Goal: Task Accomplishment & Management: Complete application form

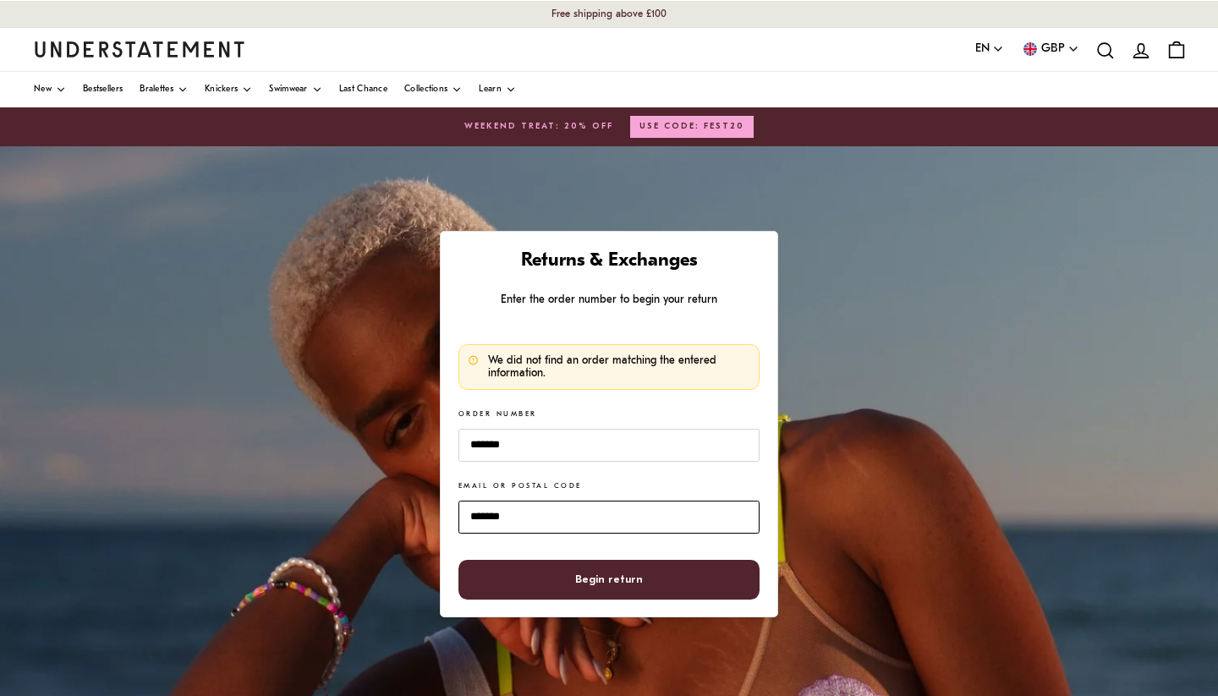
click at [490, 517] on input "*******" at bounding box center [608, 517] width 301 height 33
drag, startPoint x: 541, startPoint y: 517, endPoint x: 372, endPoint y: 506, distance: 169.5
click at [372, 506] on div "Returns & Exchanges Enter the order number to begin your return We did not find…" at bounding box center [609, 569] width 1218 height 846
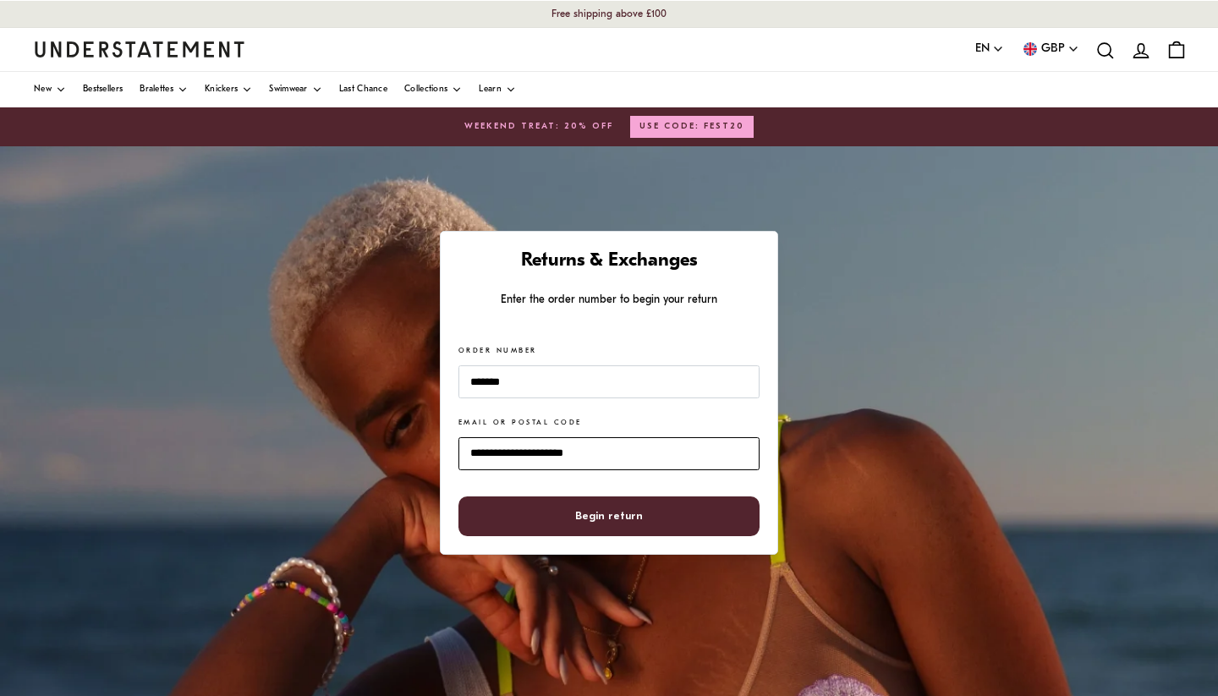
type input "**********"
click at [609, 515] on button "Begin return" at bounding box center [608, 516] width 301 height 40
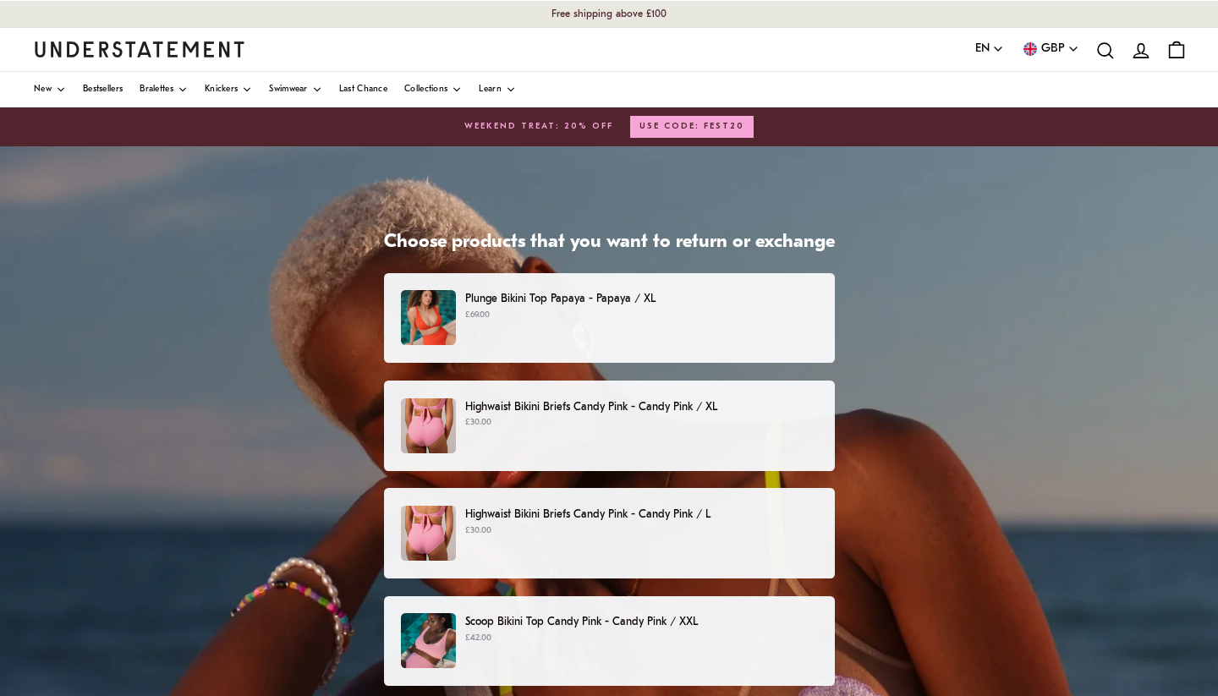
click at [713, 325] on div "Plunge Bikini Top Papaya - Papaya / XL £69.00" at bounding box center [608, 317] width 415 height 55
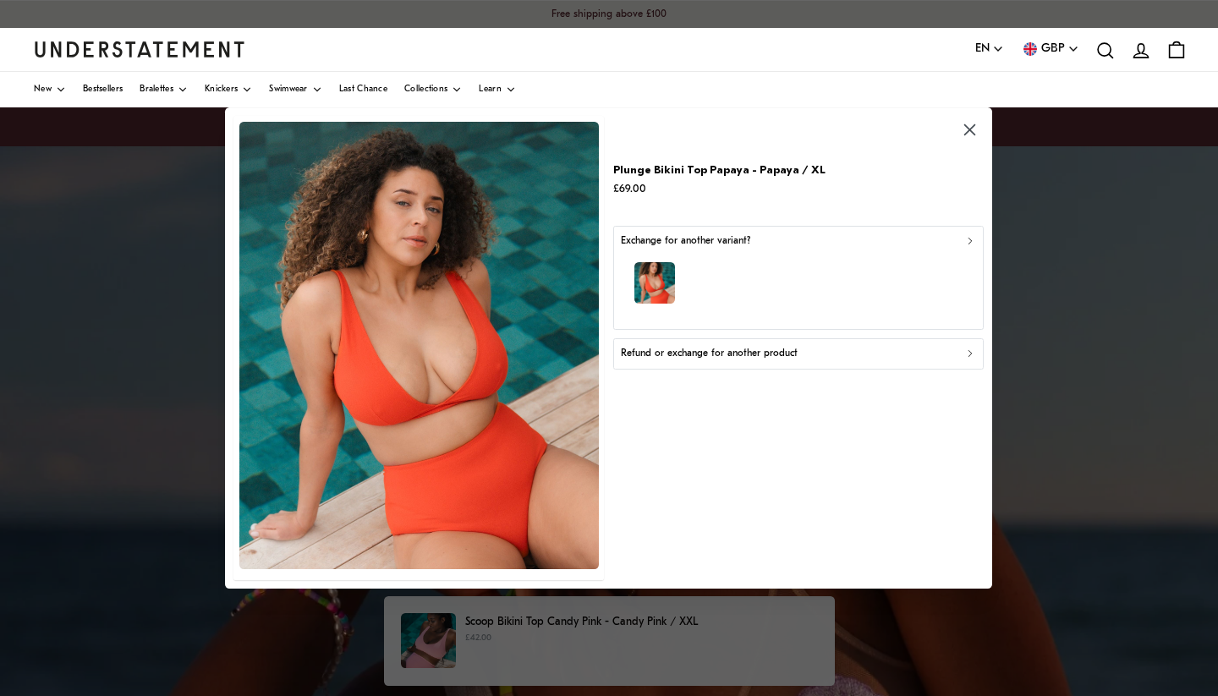
click at [732, 353] on p "Refund or exchange for another product" at bounding box center [709, 354] width 177 height 16
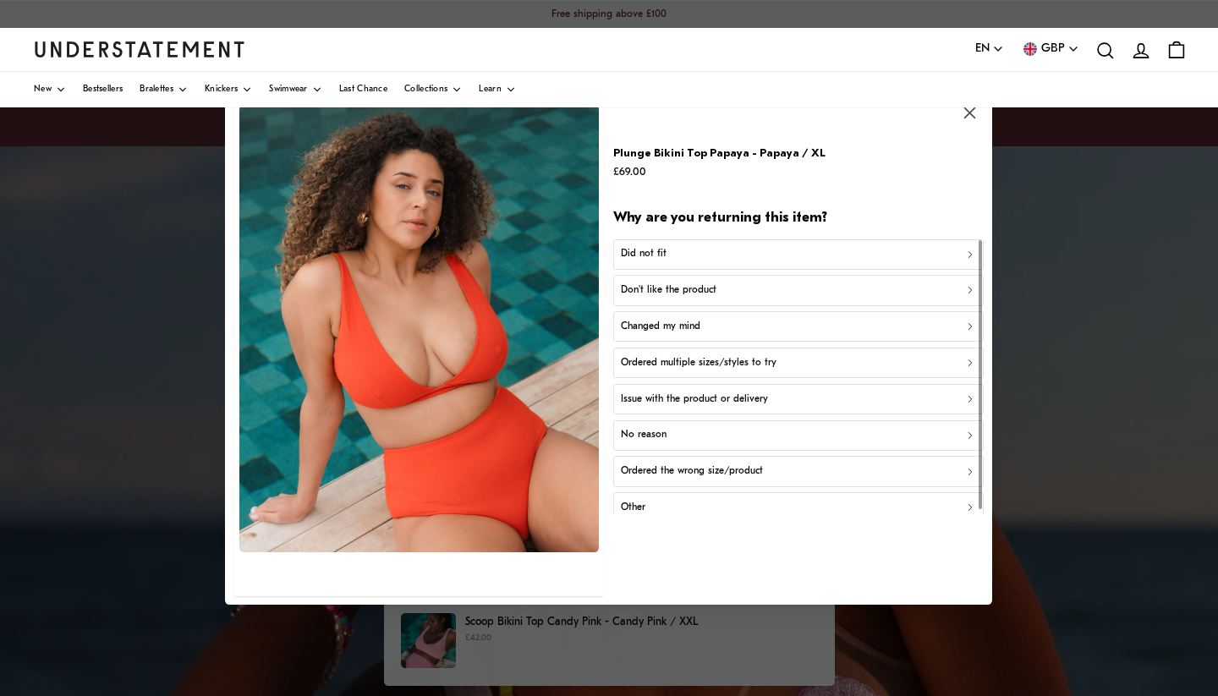
click at [684, 359] on p "Ordered multiple sizes/styles to try" at bounding box center [699, 363] width 156 height 16
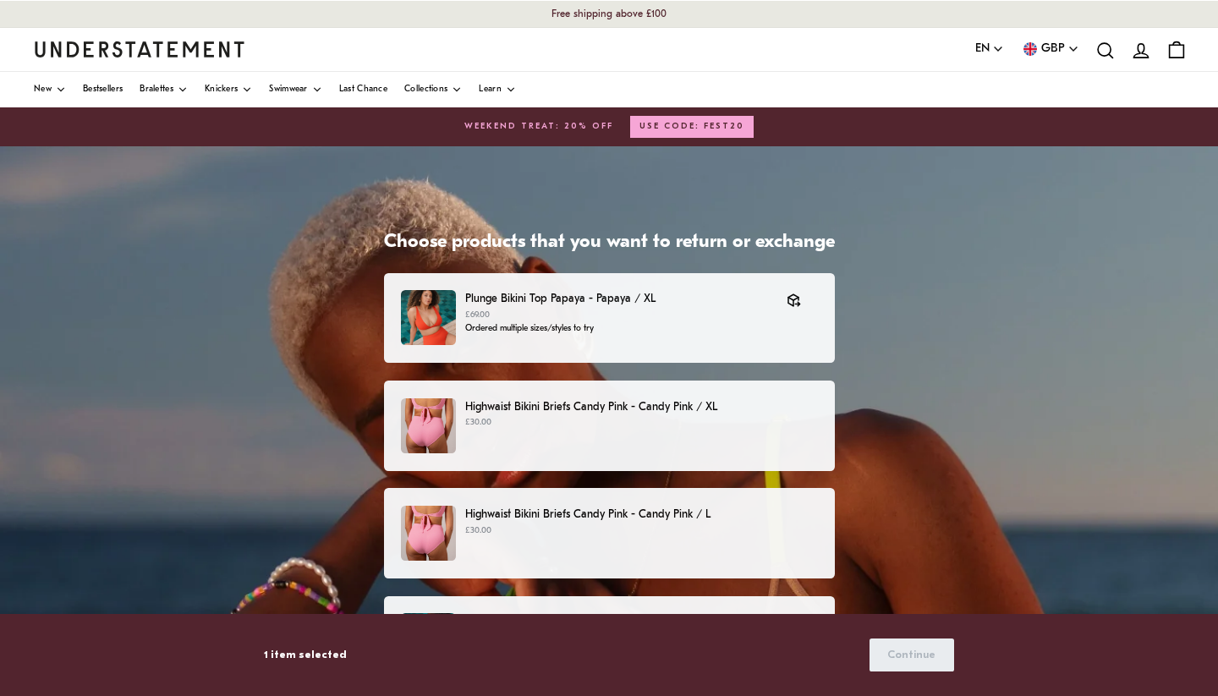
click at [681, 422] on p "£30.00" at bounding box center [641, 423] width 352 height 14
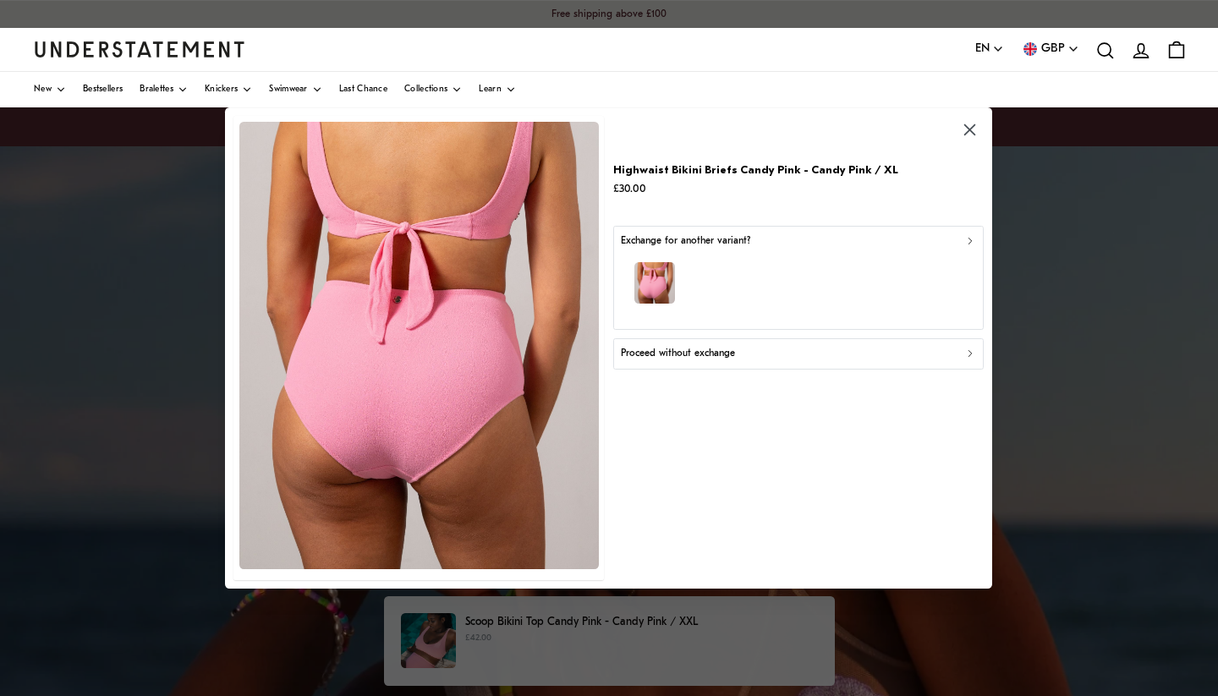
click at [687, 354] on p "Proceed without exchange" at bounding box center [678, 354] width 114 height 16
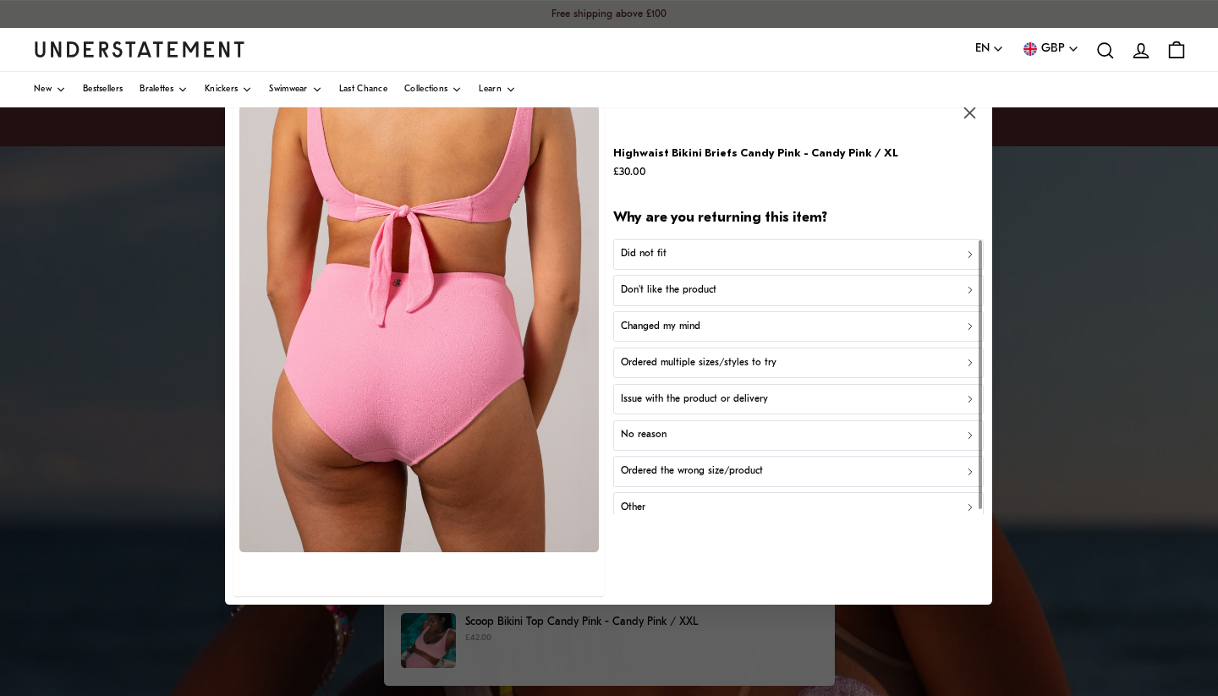
click at [704, 356] on p "Ordered multiple sizes/styles to try" at bounding box center [699, 363] width 156 height 16
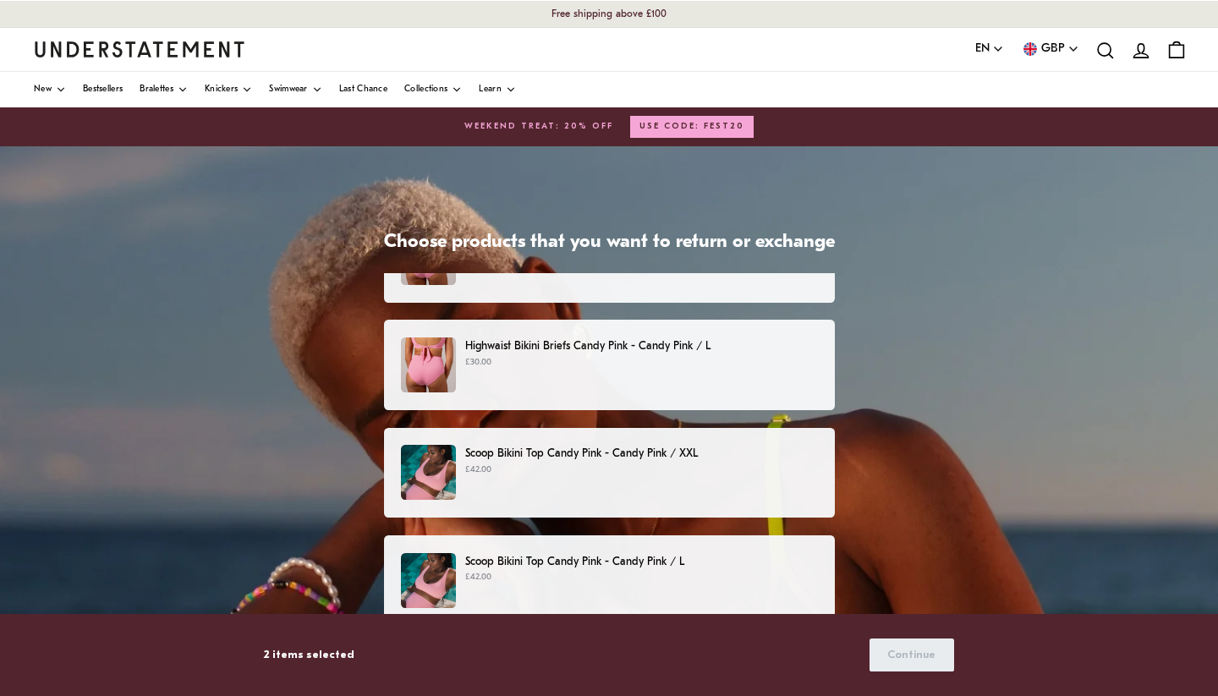
scroll to position [179, 0]
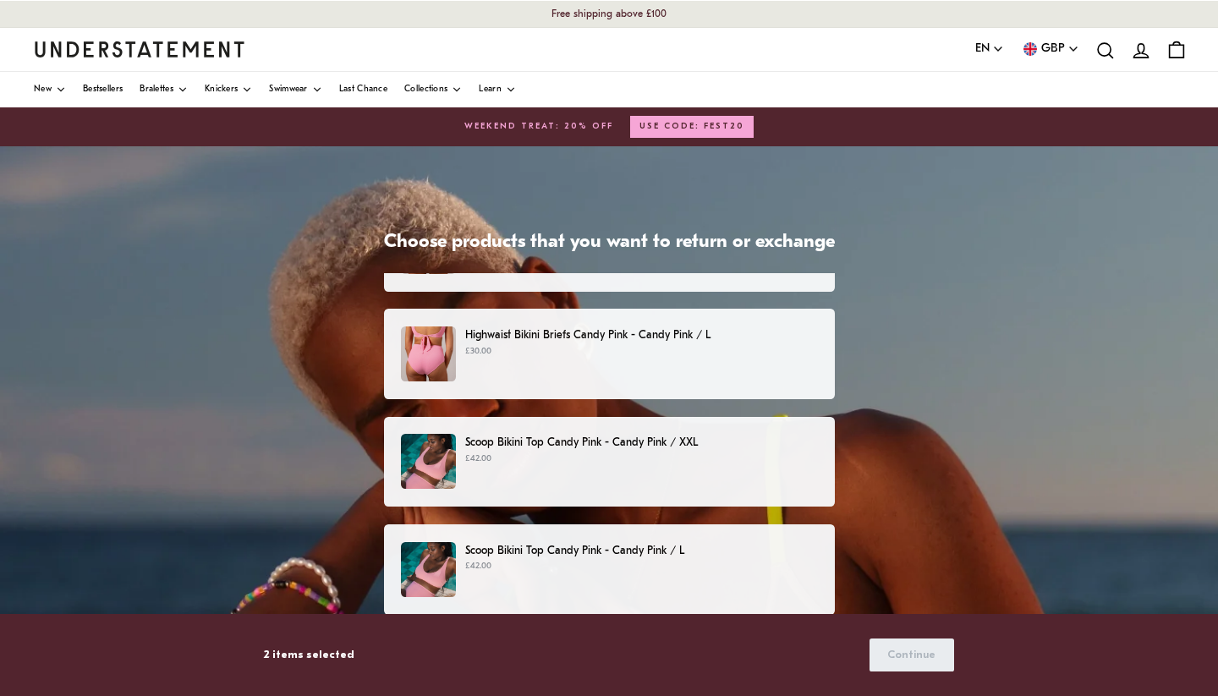
click at [730, 333] on p "Highwaist Bikini Briefs Candy Pink - Candy Pink / L" at bounding box center [641, 335] width 352 height 18
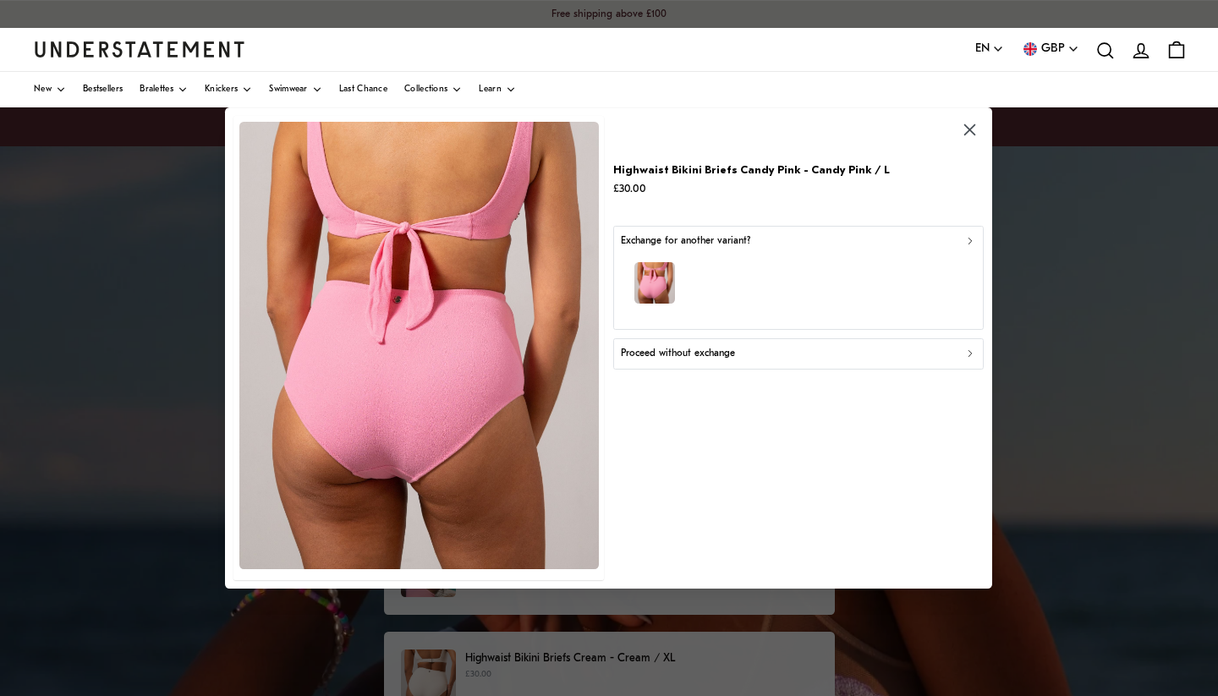
click at [685, 355] on p "Proceed without exchange" at bounding box center [678, 354] width 114 height 16
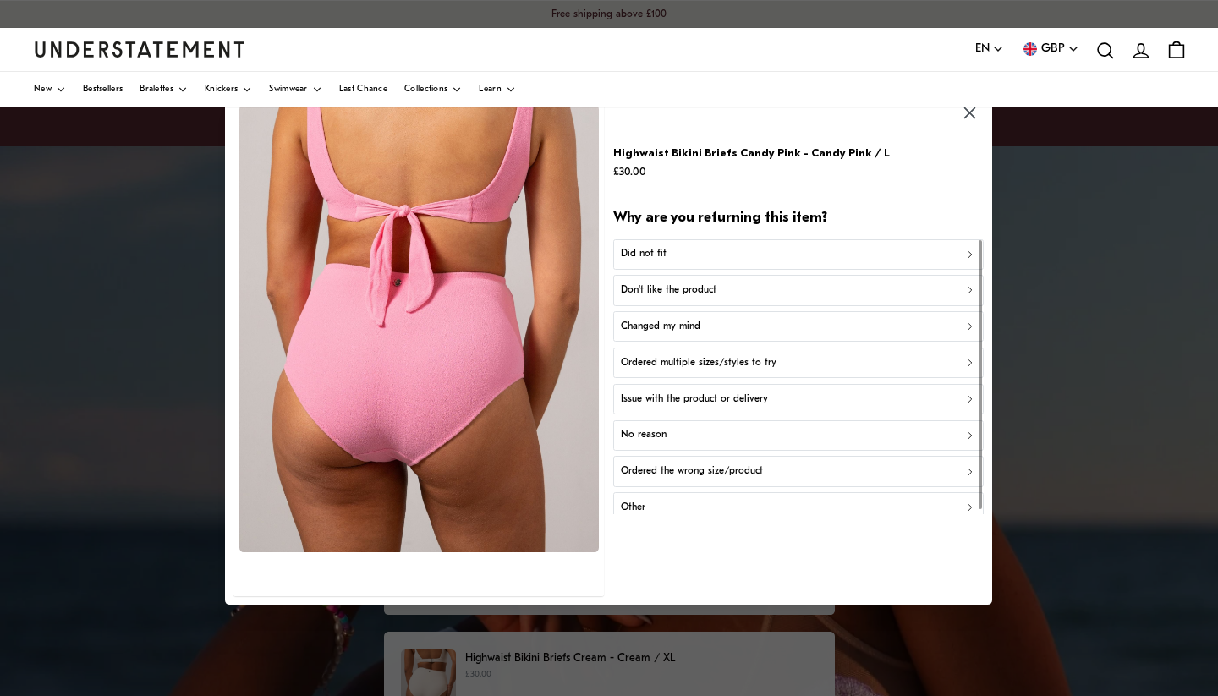
click at [708, 356] on p "Ordered multiple sizes/styles to try" at bounding box center [699, 363] width 156 height 16
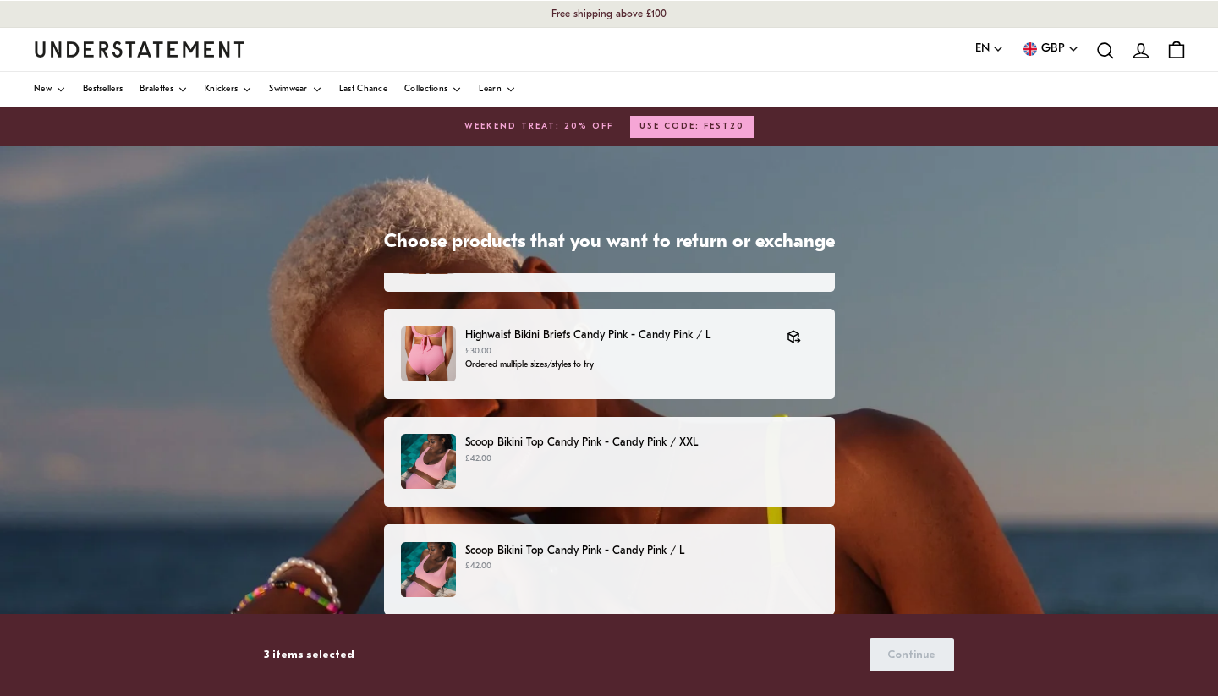
click at [753, 457] on p "£42.00" at bounding box center [641, 459] width 352 height 14
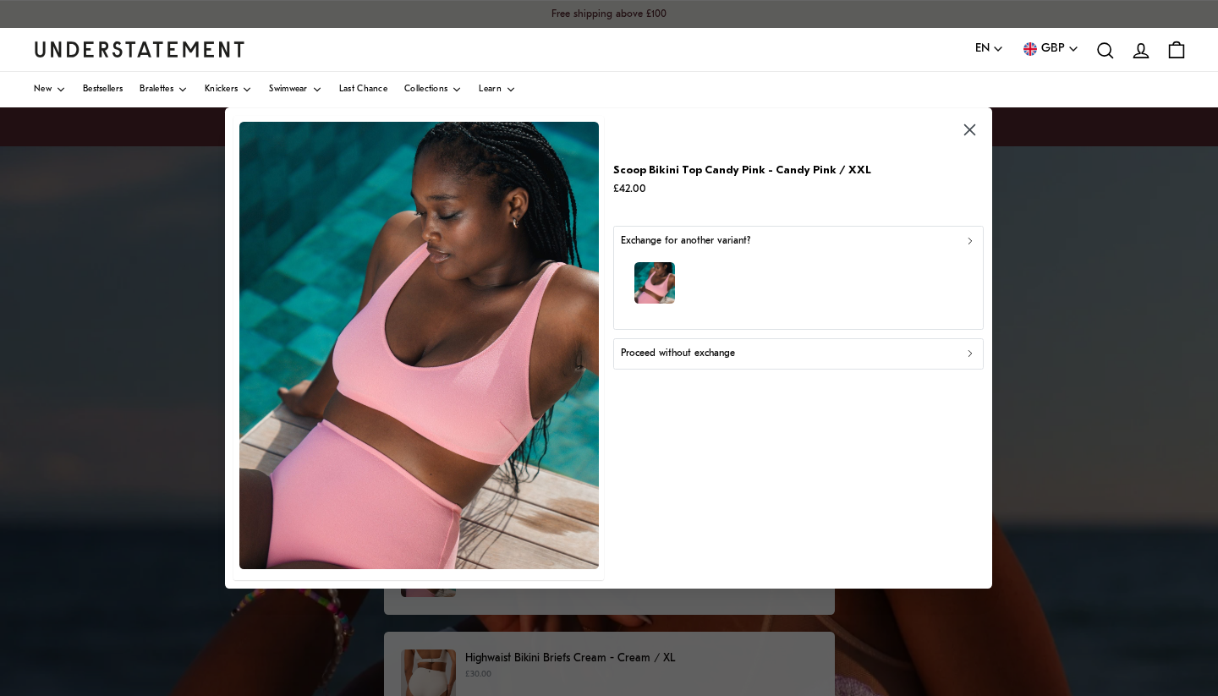
click at [725, 364] on button "Proceed without exchange" at bounding box center [798, 353] width 370 height 30
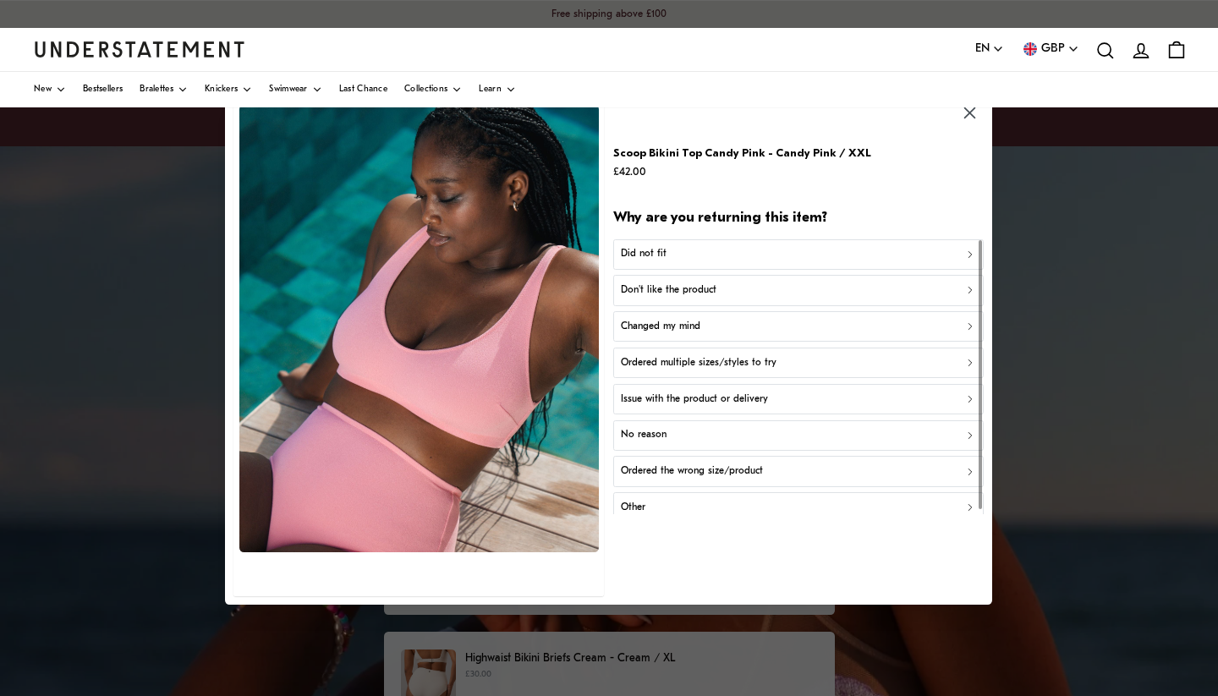
click at [731, 362] on p "Ordered multiple sizes/styles to try" at bounding box center [699, 363] width 156 height 16
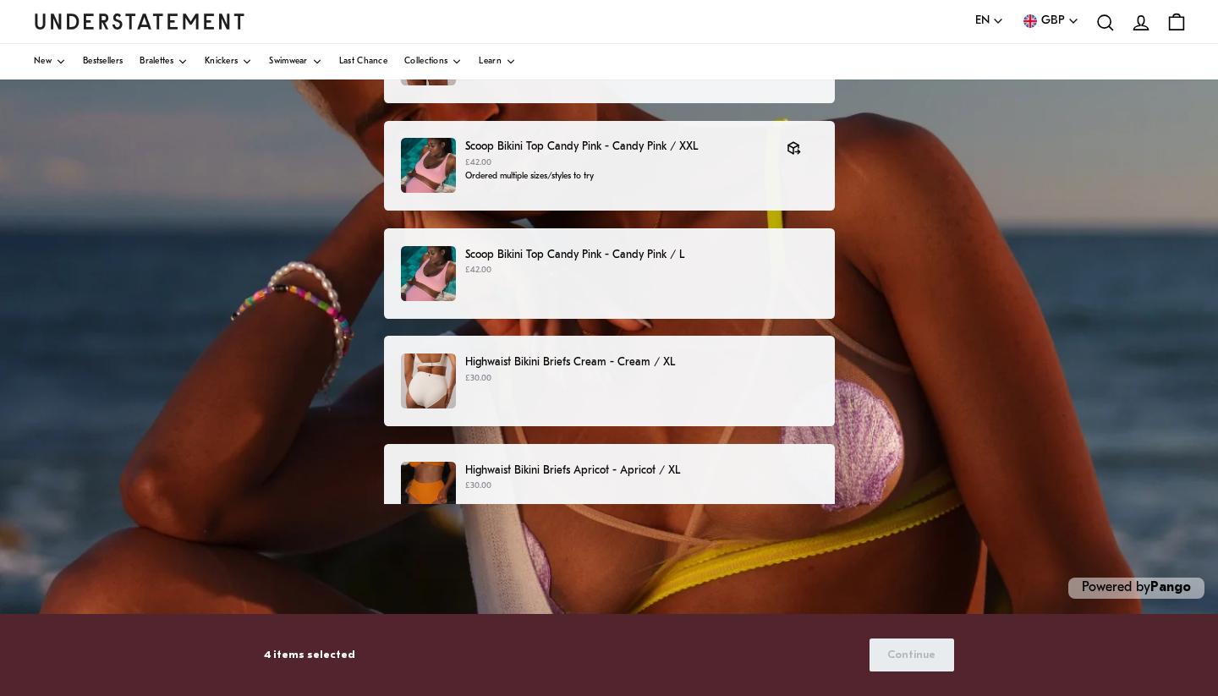
scroll to position [296, 0]
click at [664, 275] on p "£42.00" at bounding box center [641, 271] width 352 height 14
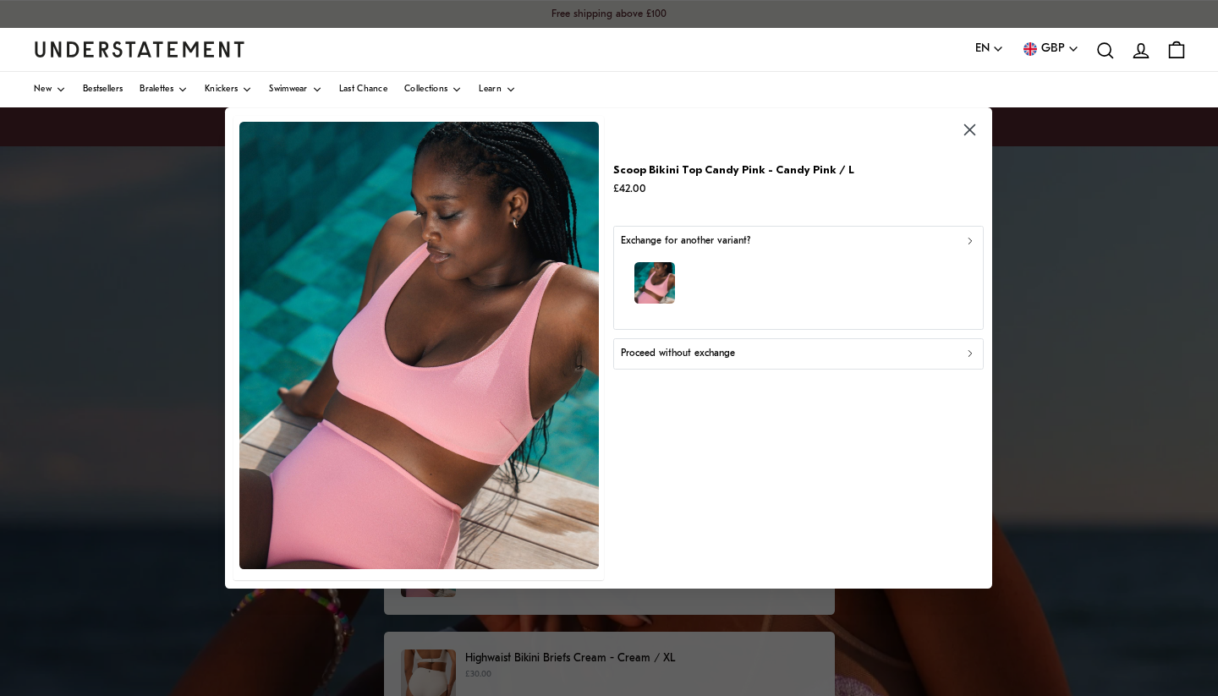
click at [735, 364] on button "Proceed without exchange" at bounding box center [798, 353] width 370 height 30
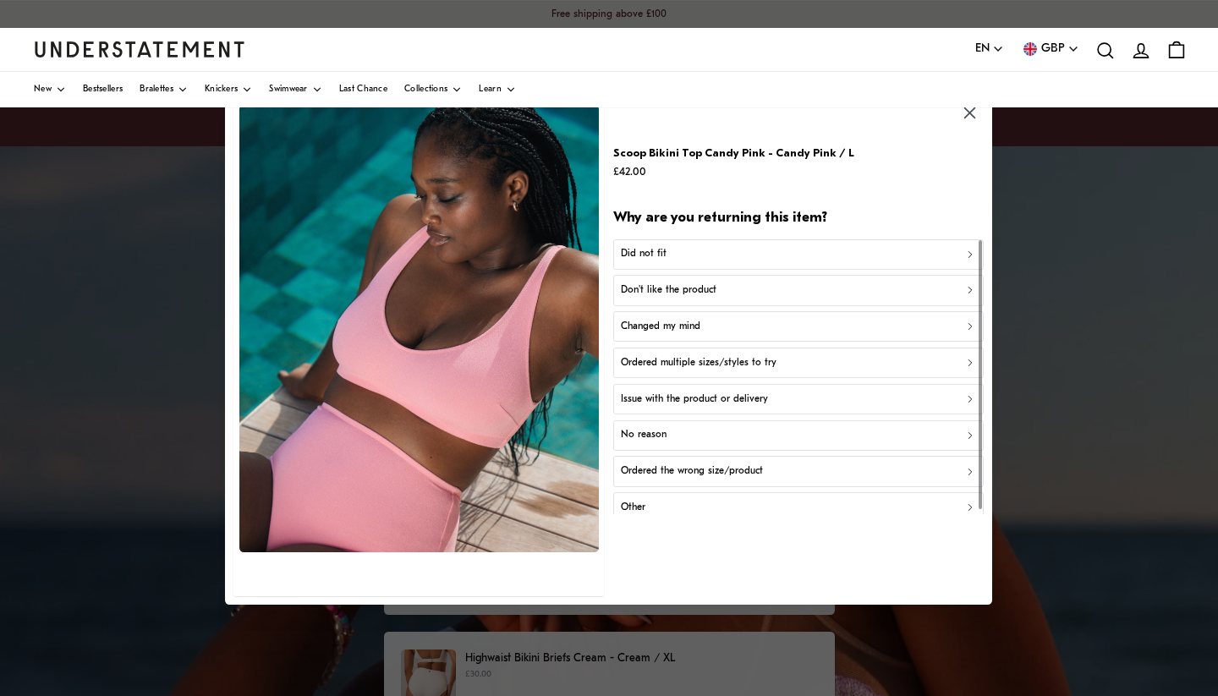
click at [683, 360] on p "Ordered multiple sizes/styles to try" at bounding box center [699, 363] width 156 height 16
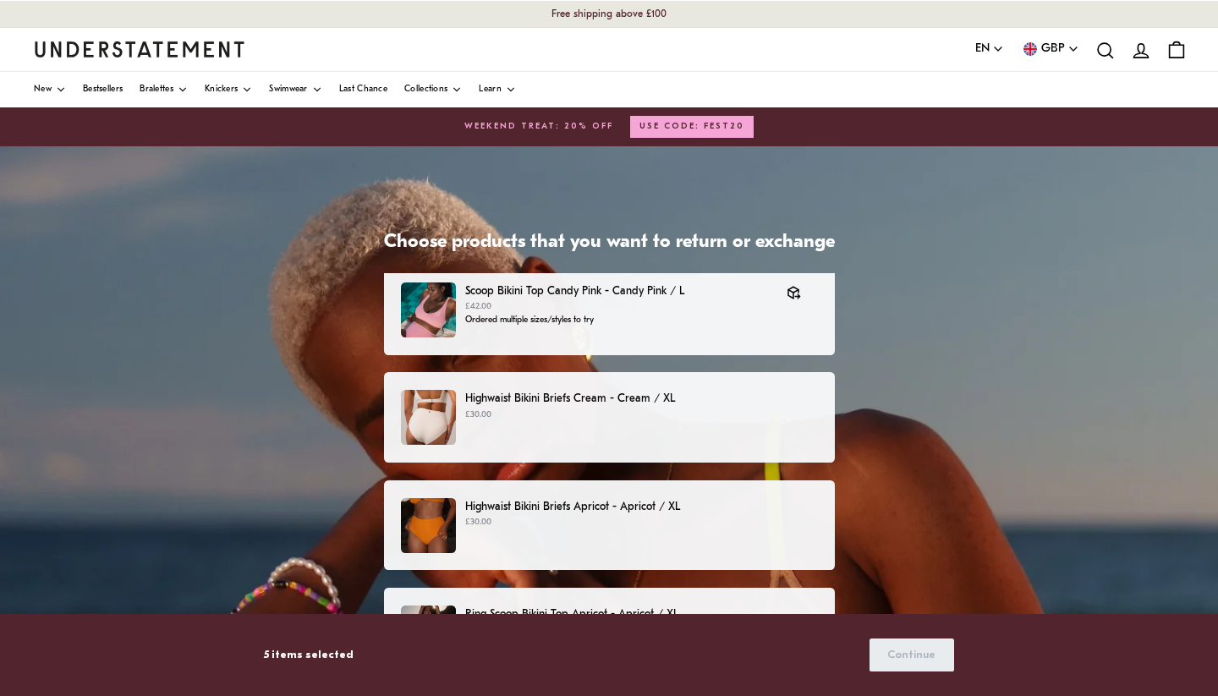
scroll to position [440, 0]
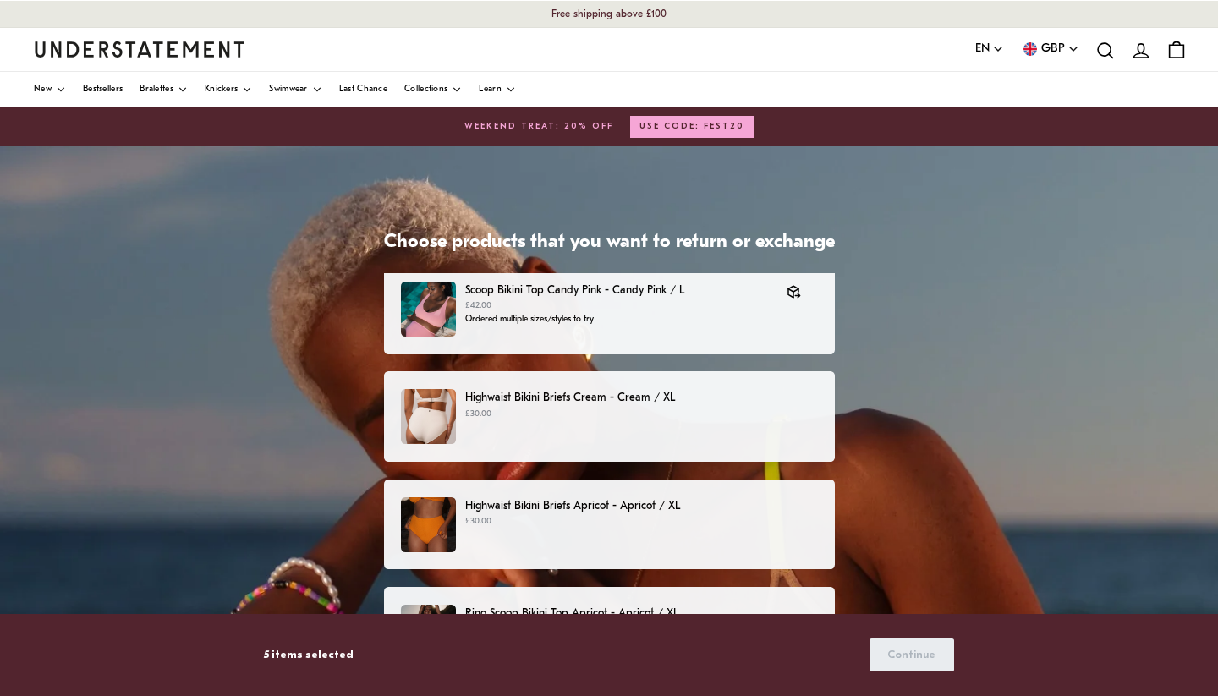
click at [665, 429] on div "Highwaist Bikini Briefs Cream - Cream / XL £30.00" at bounding box center [608, 416] width 415 height 55
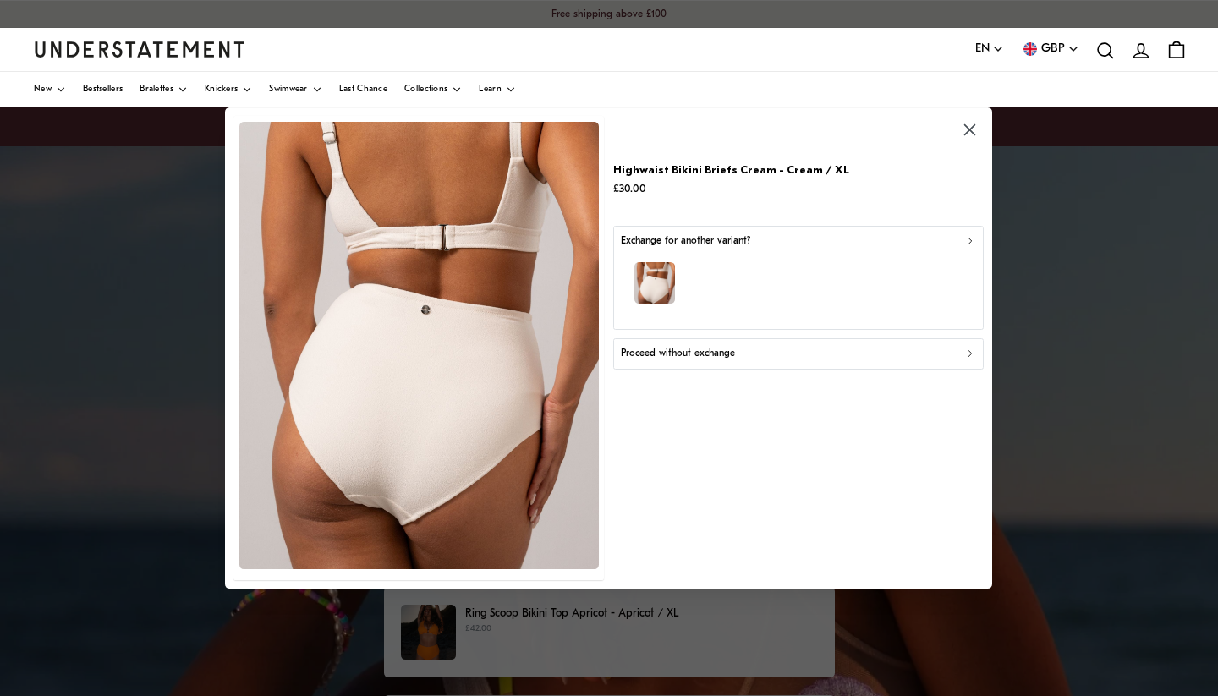
click at [710, 359] on p "Proceed without exchange" at bounding box center [678, 354] width 114 height 16
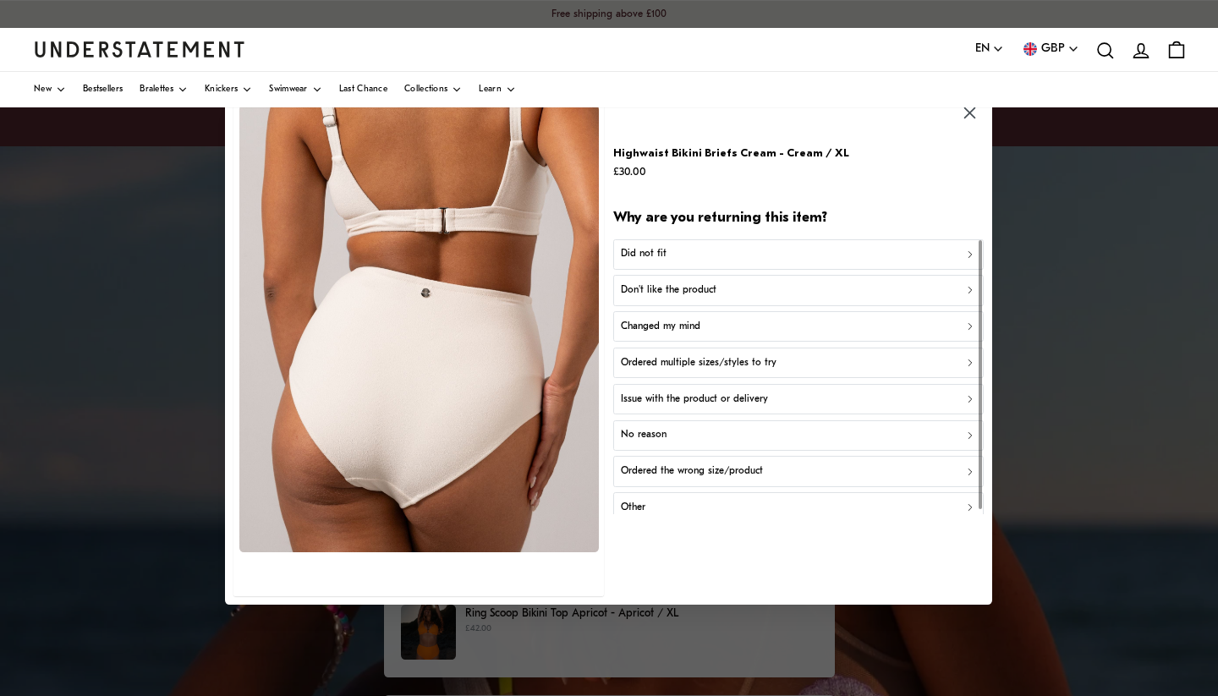
click at [701, 356] on p "Ordered multiple sizes/styles to try" at bounding box center [699, 363] width 156 height 16
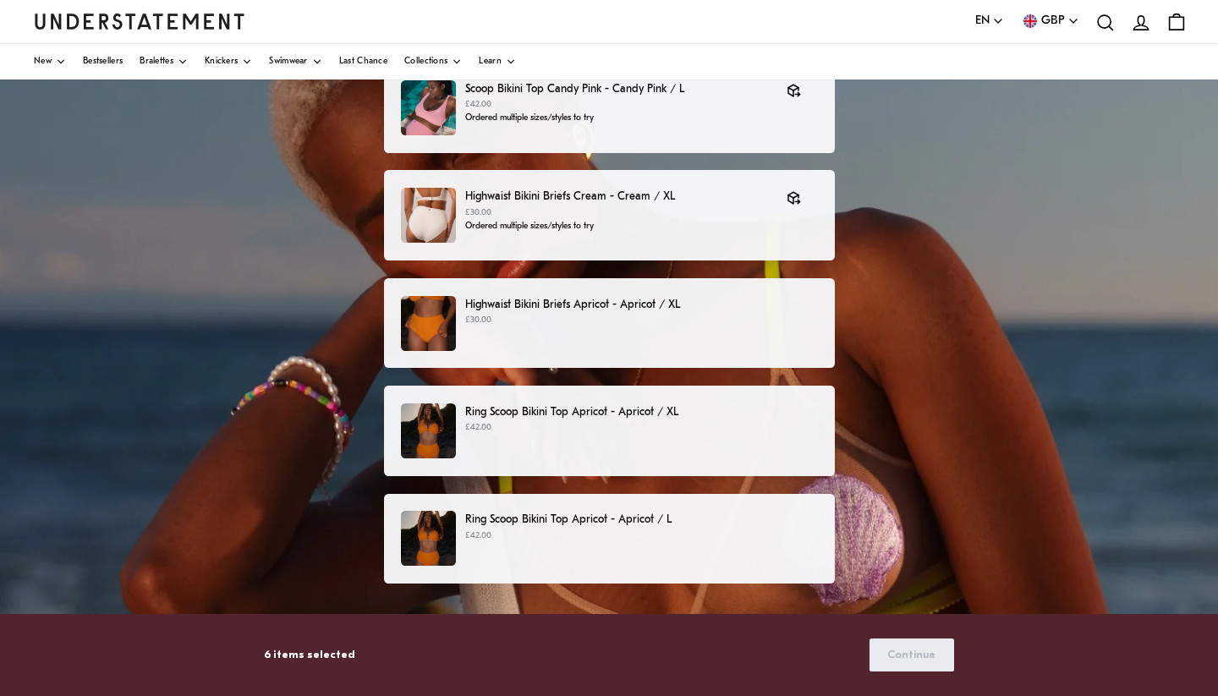
scroll to position [205, 0]
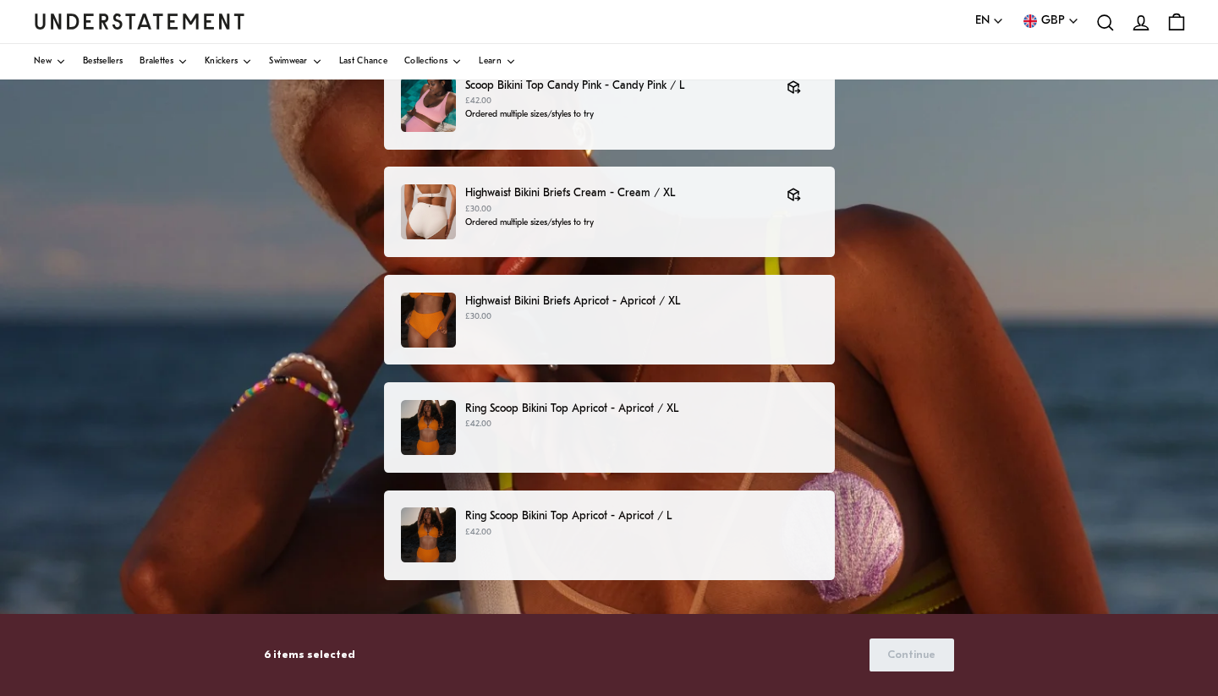
click at [725, 323] on div "Highwaist Bikini Briefs Apricot - Apricot / XL £30.00" at bounding box center [608, 320] width 415 height 55
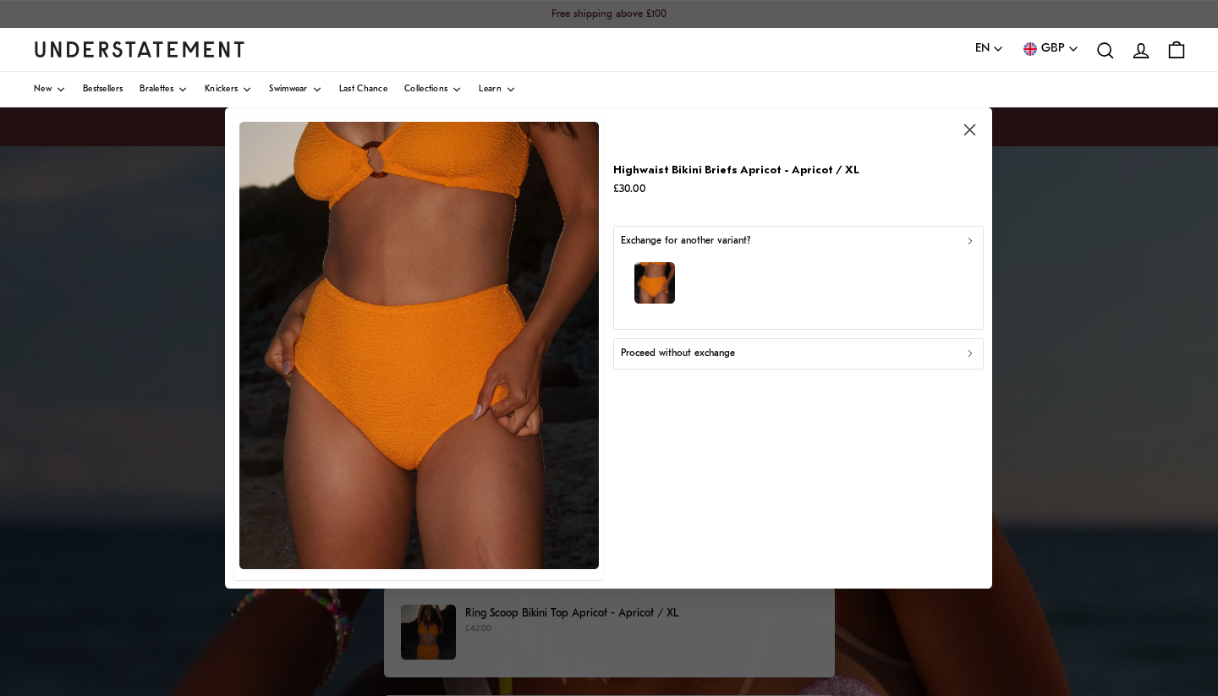
click at [701, 343] on button "Proceed without exchange" at bounding box center [798, 353] width 370 height 30
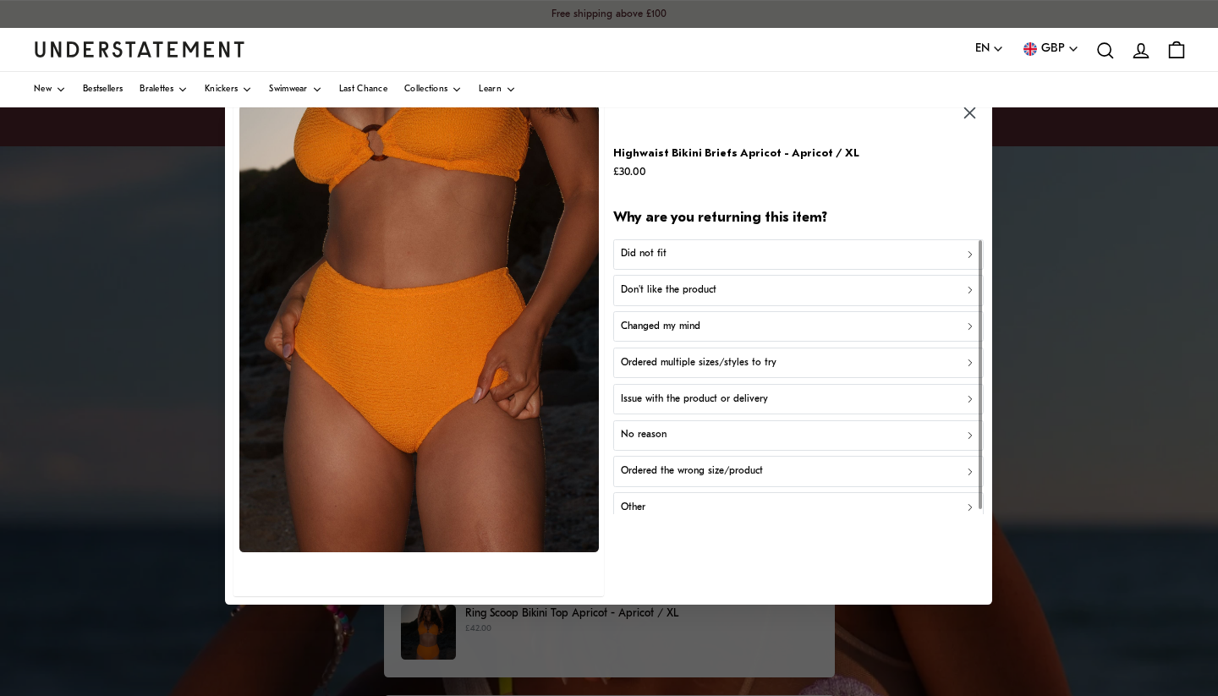
click at [665, 359] on p "Ordered multiple sizes/styles to try" at bounding box center [699, 363] width 156 height 16
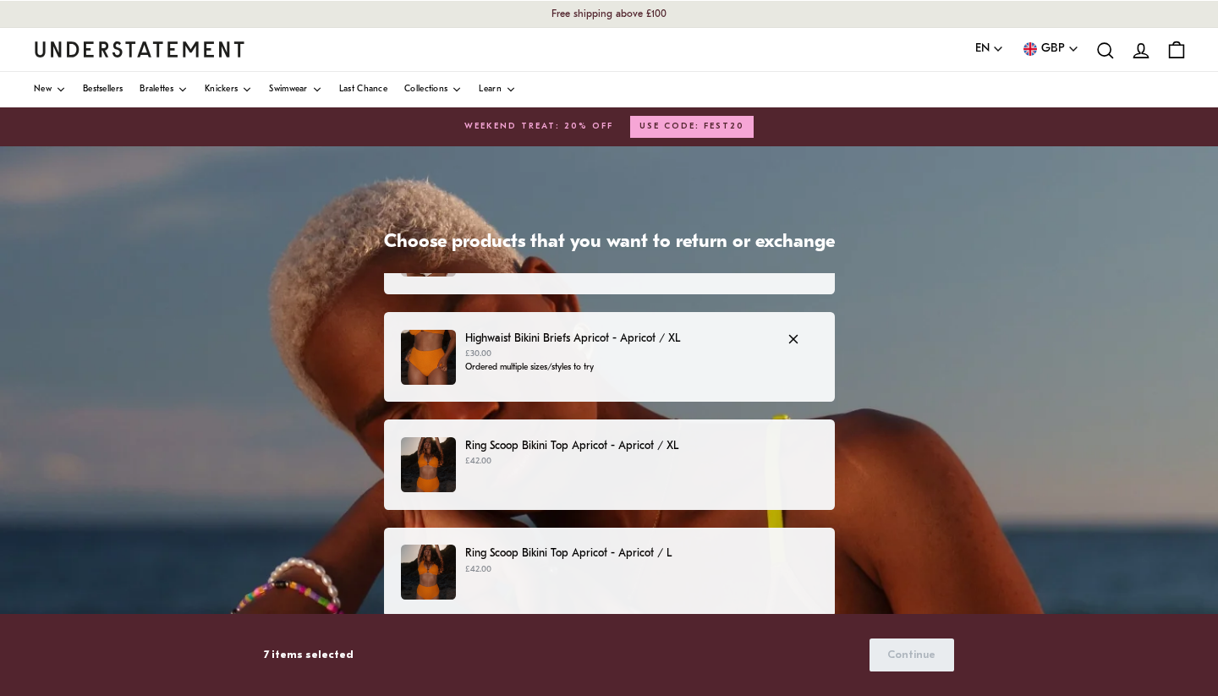
scroll to position [615, 0]
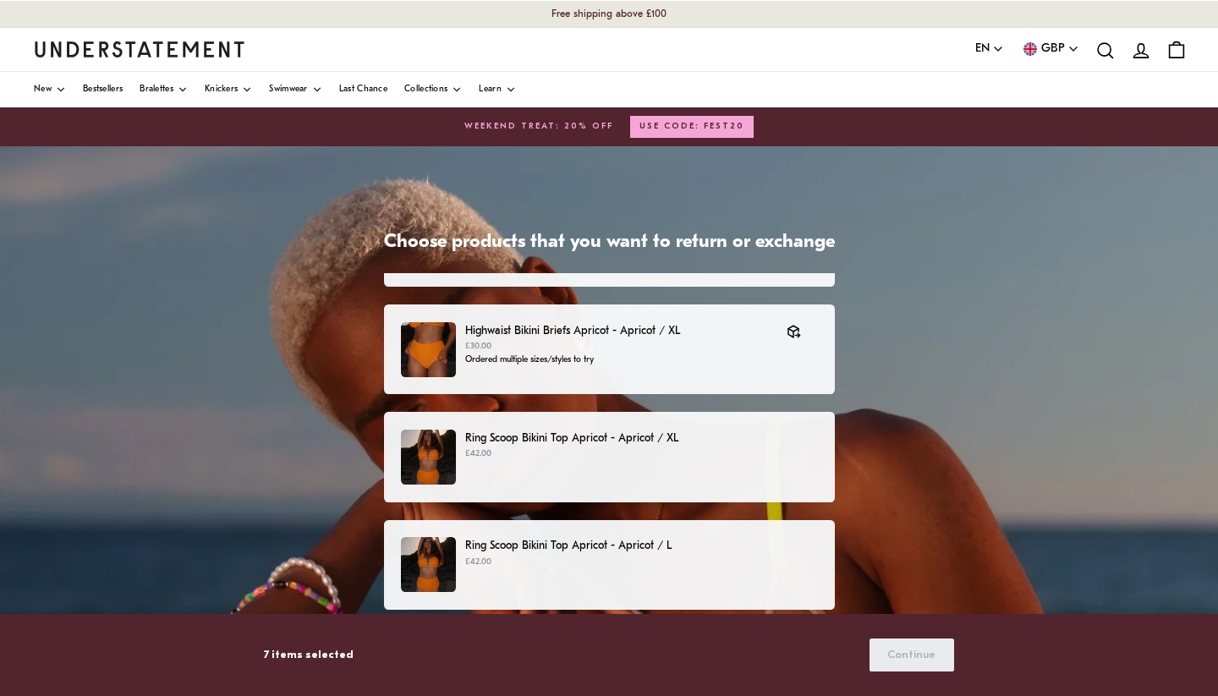
click at [720, 486] on div "Ring Scoop Bikini Top Apricot - Apricot / XL £42.00" at bounding box center [609, 457] width 451 height 90
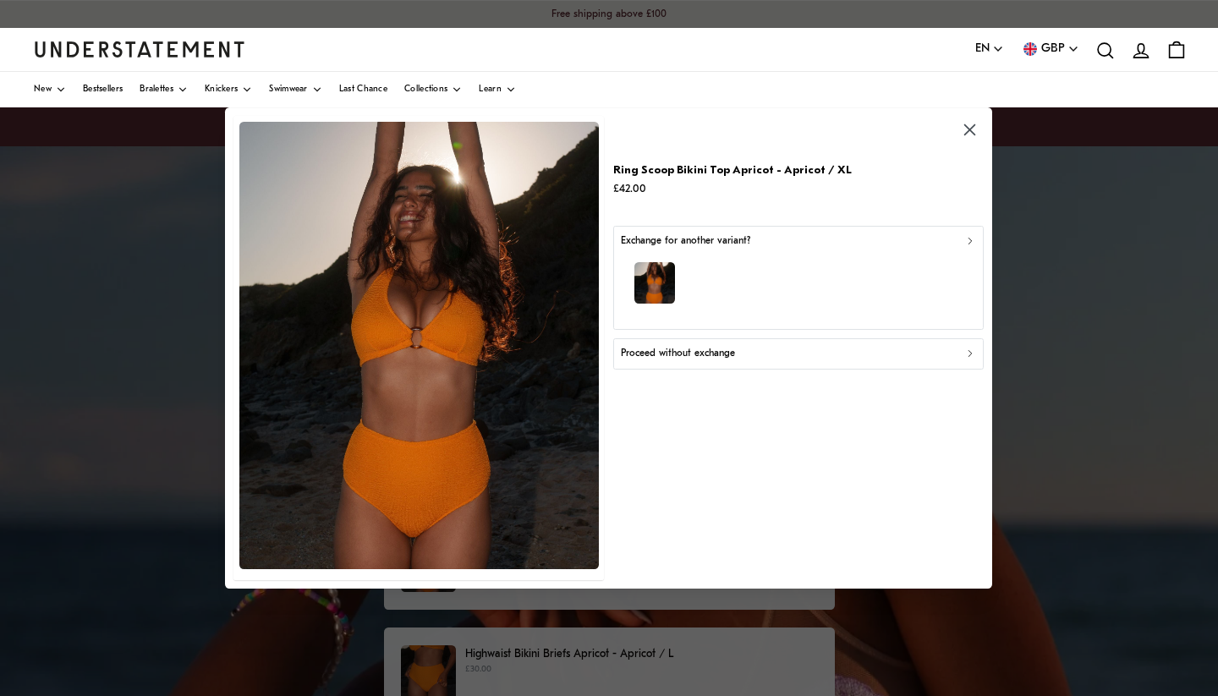
click at [671, 359] on p "Proceed without exchange" at bounding box center [678, 354] width 114 height 16
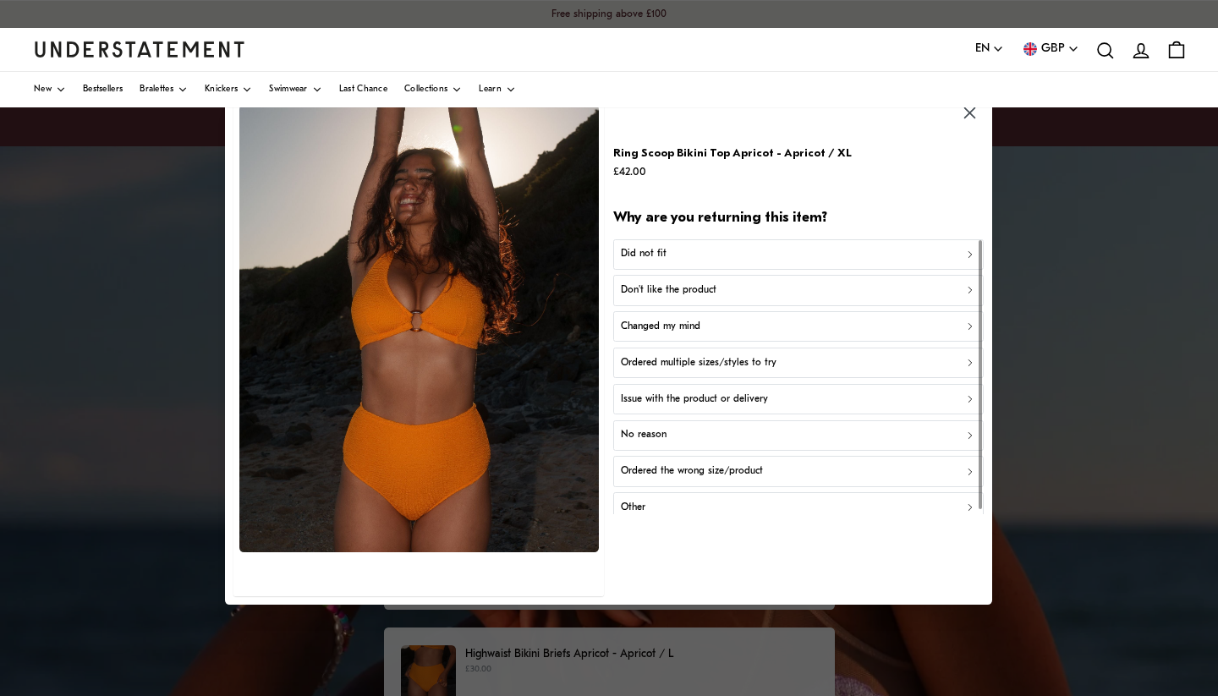
click at [703, 356] on p "Ordered multiple sizes/styles to try" at bounding box center [699, 363] width 156 height 16
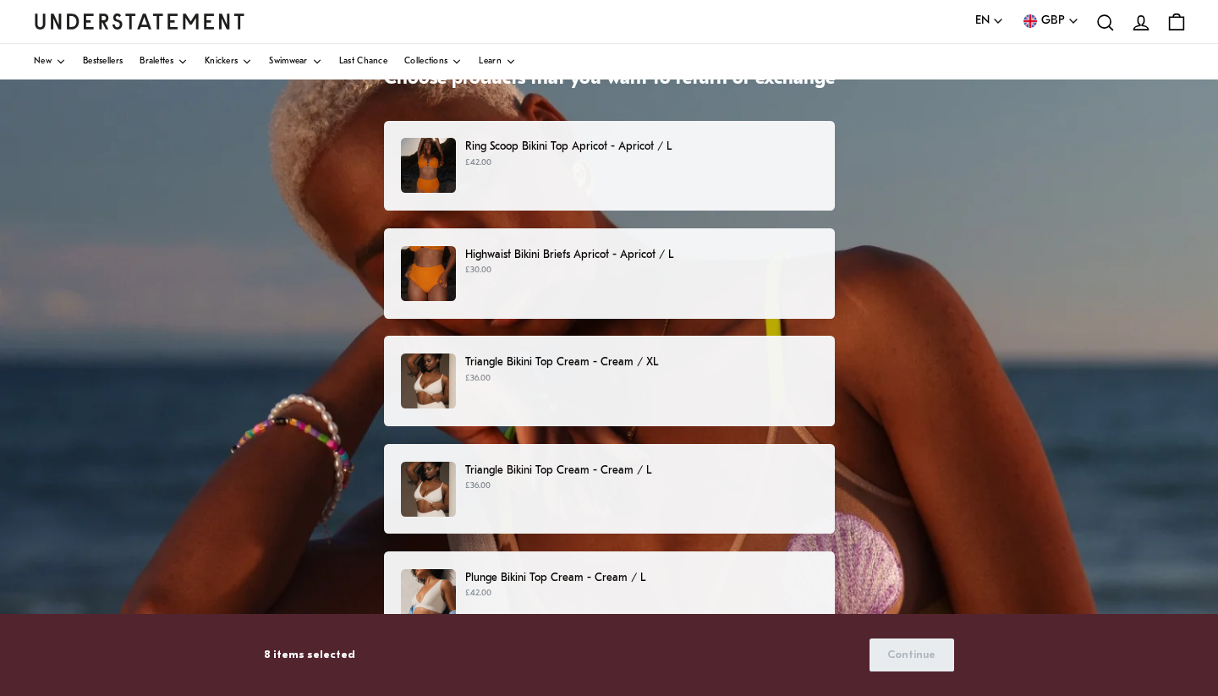
scroll to position [852, 0]
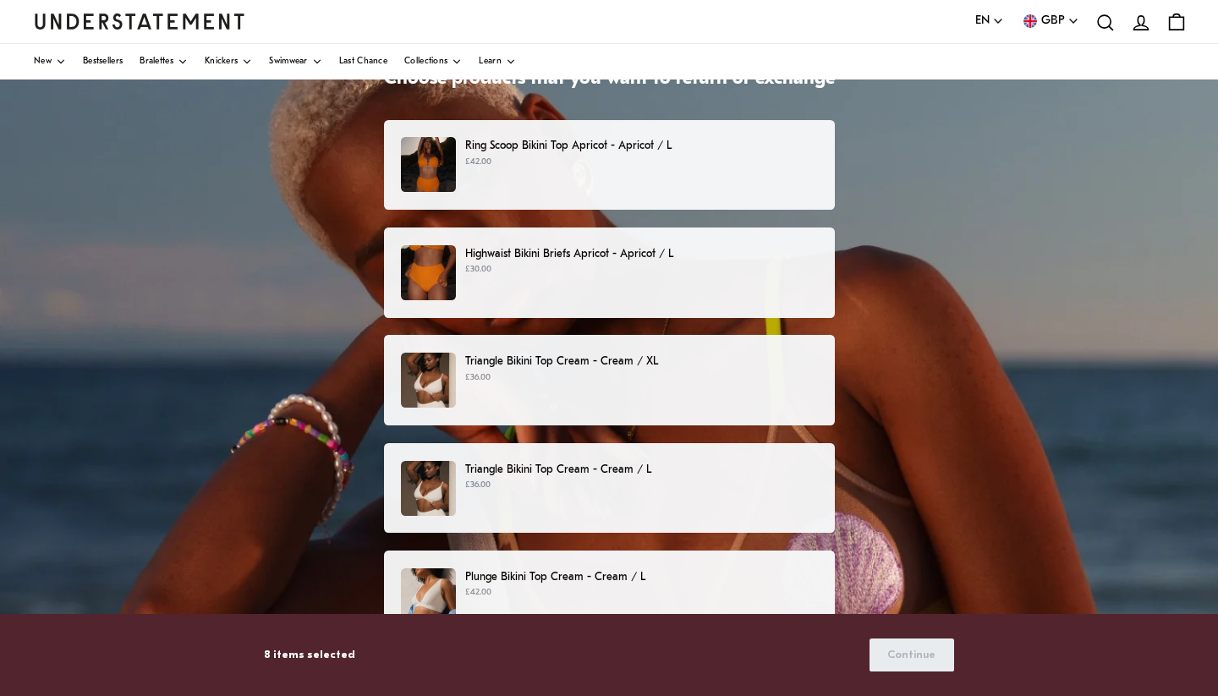
click at [674, 380] on p "£36.00" at bounding box center [641, 378] width 352 height 14
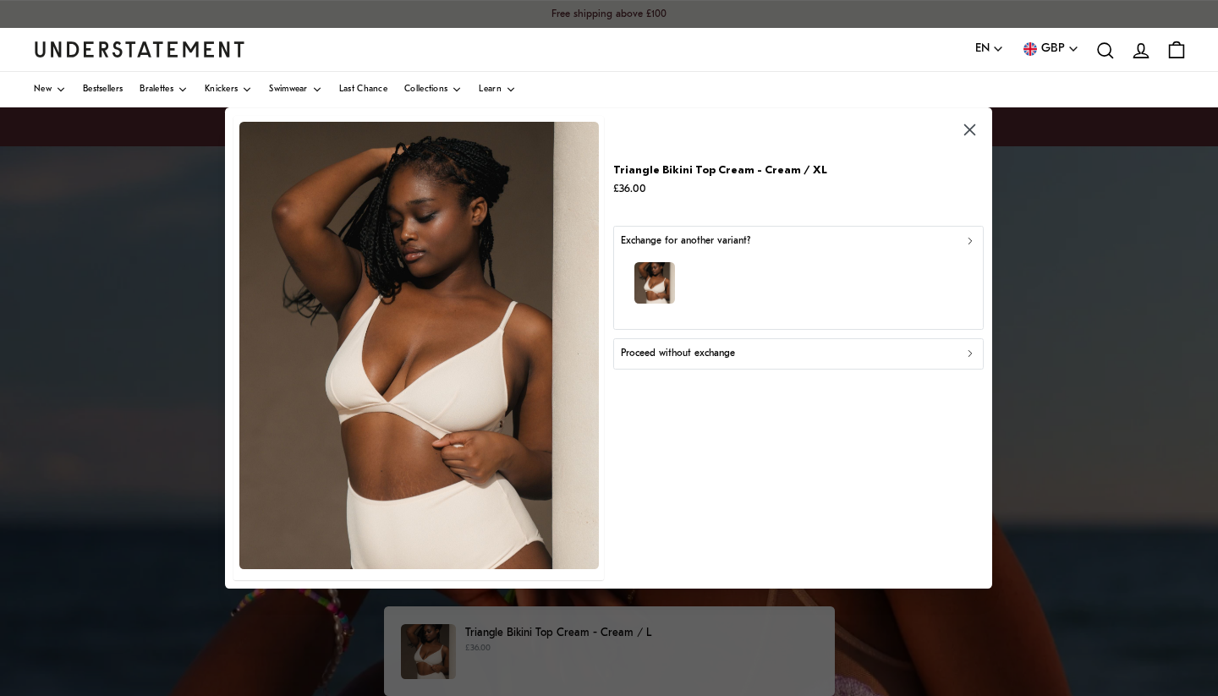
click at [687, 348] on p "Proceed without exchange" at bounding box center [678, 354] width 114 height 16
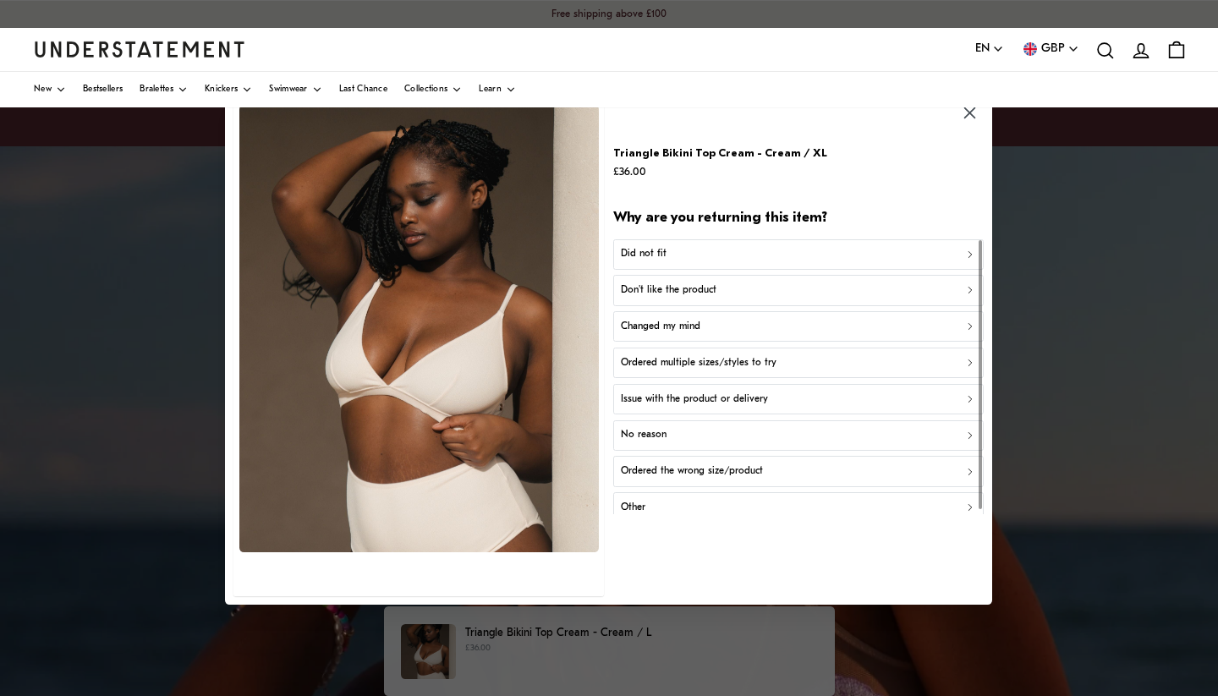
click at [693, 357] on p "Ordered multiple sizes/styles to try" at bounding box center [699, 363] width 156 height 16
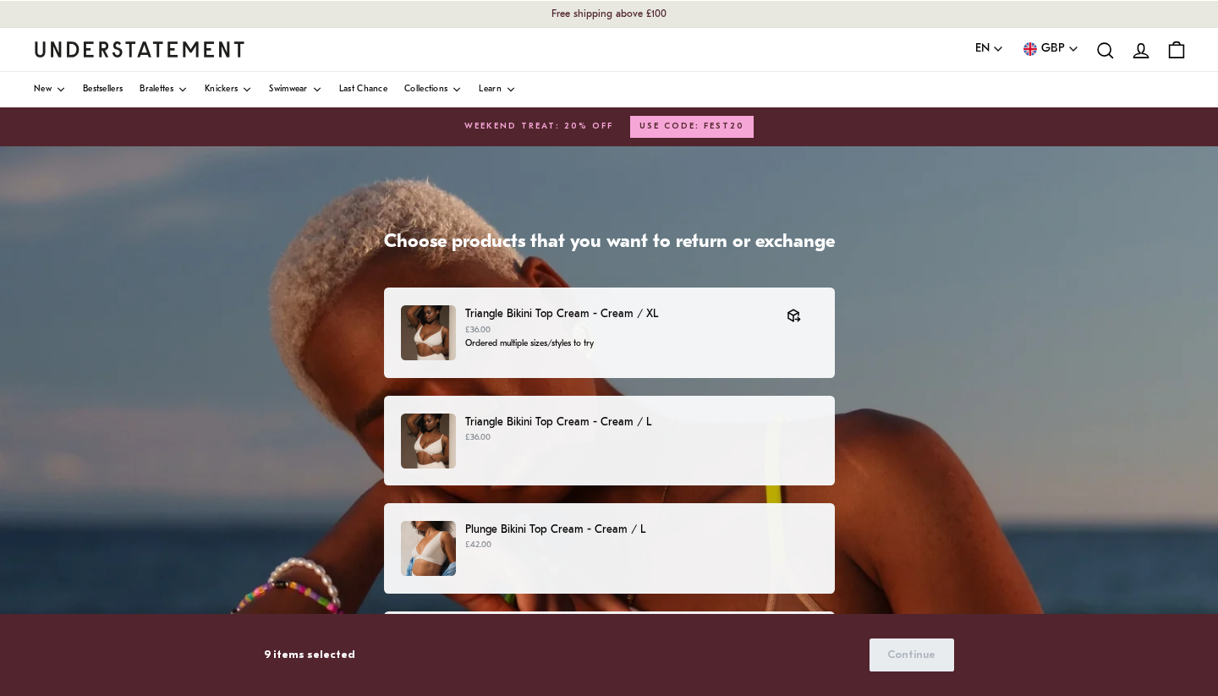
scroll to position [1063, 0]
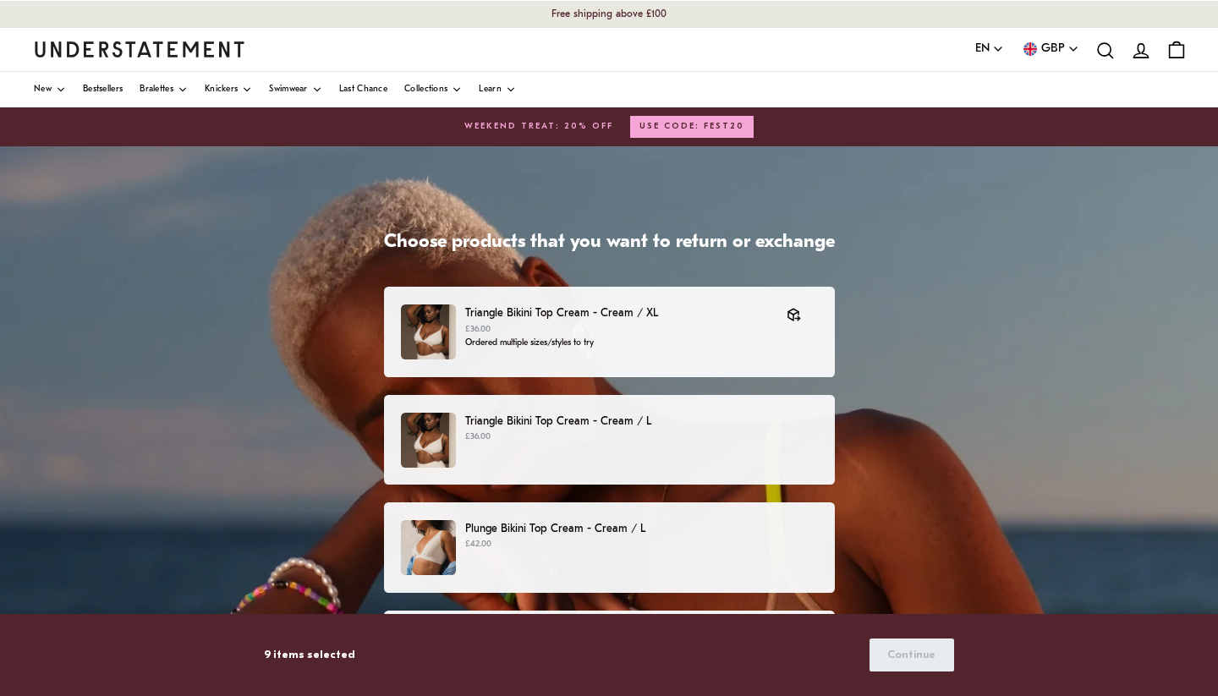
click at [689, 448] on div "Triangle Bikini Top Cream - Cream / L £36.00" at bounding box center [608, 440] width 415 height 55
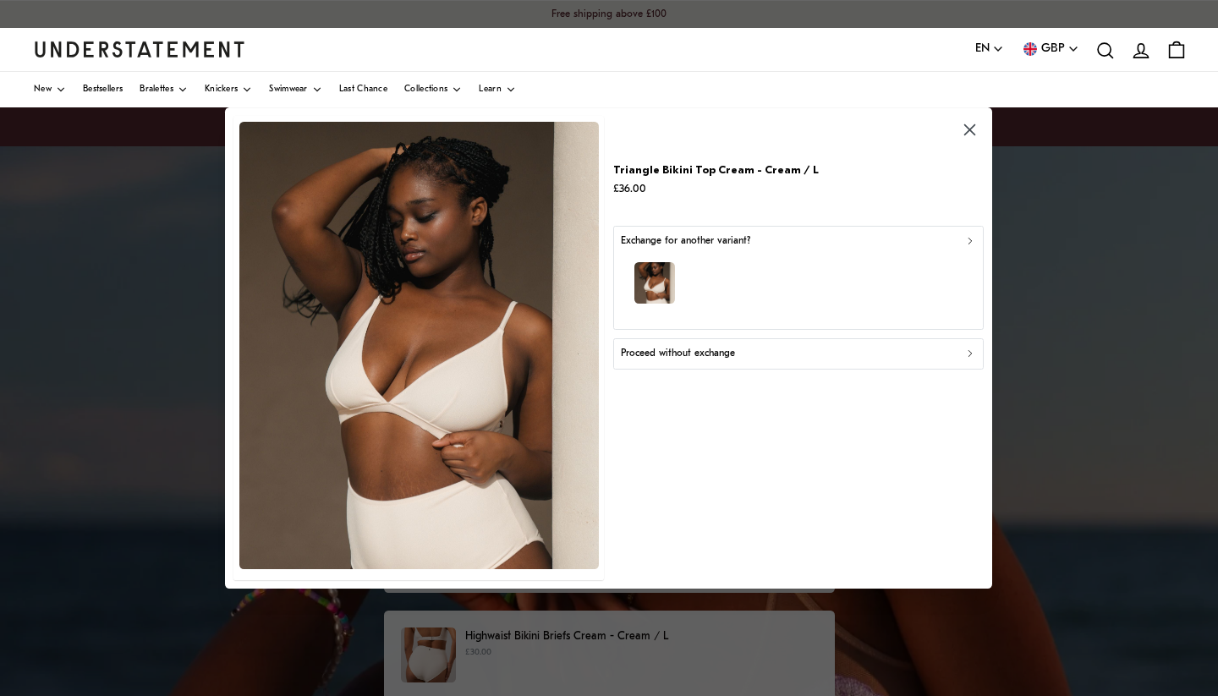
click at [685, 350] on p "Proceed without exchange" at bounding box center [678, 354] width 114 height 16
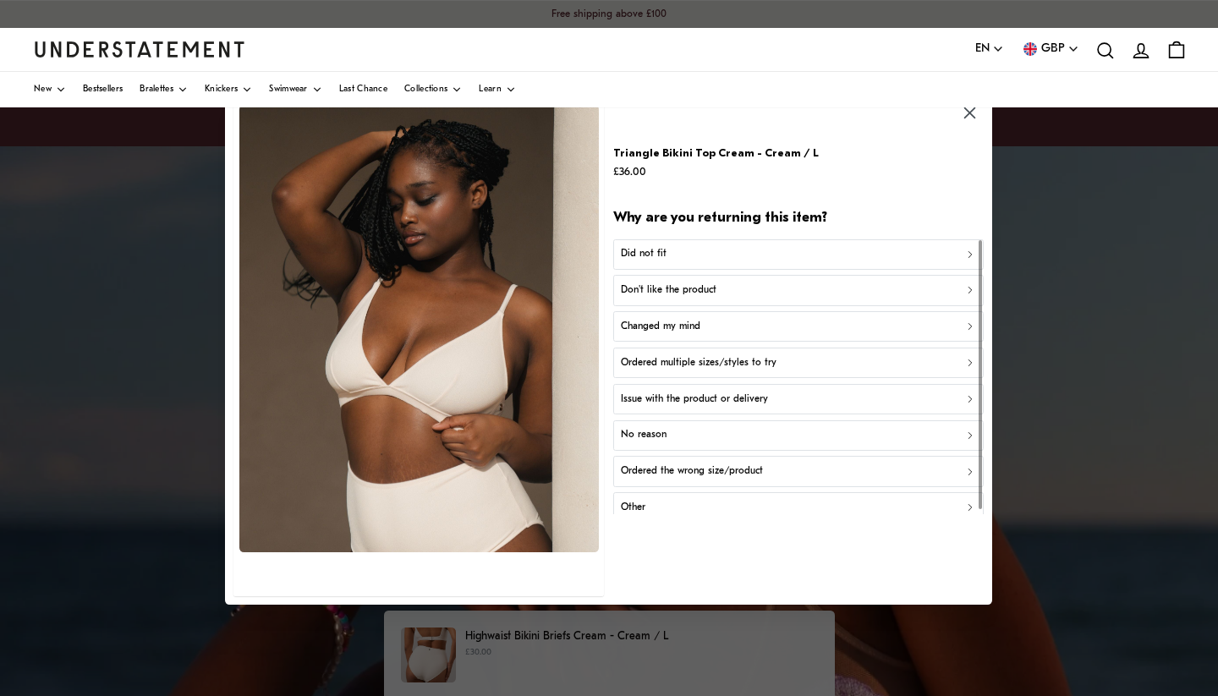
click at [702, 292] on p "Don't like the product" at bounding box center [669, 290] width 96 height 16
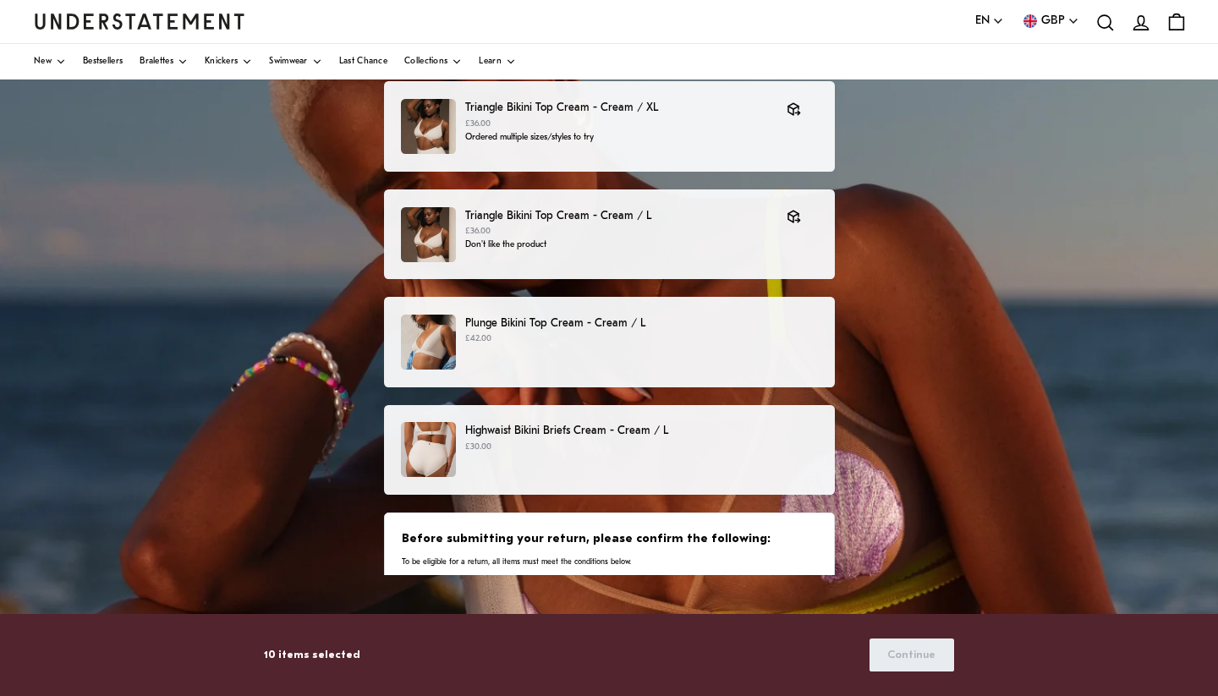
scroll to position [226, 0]
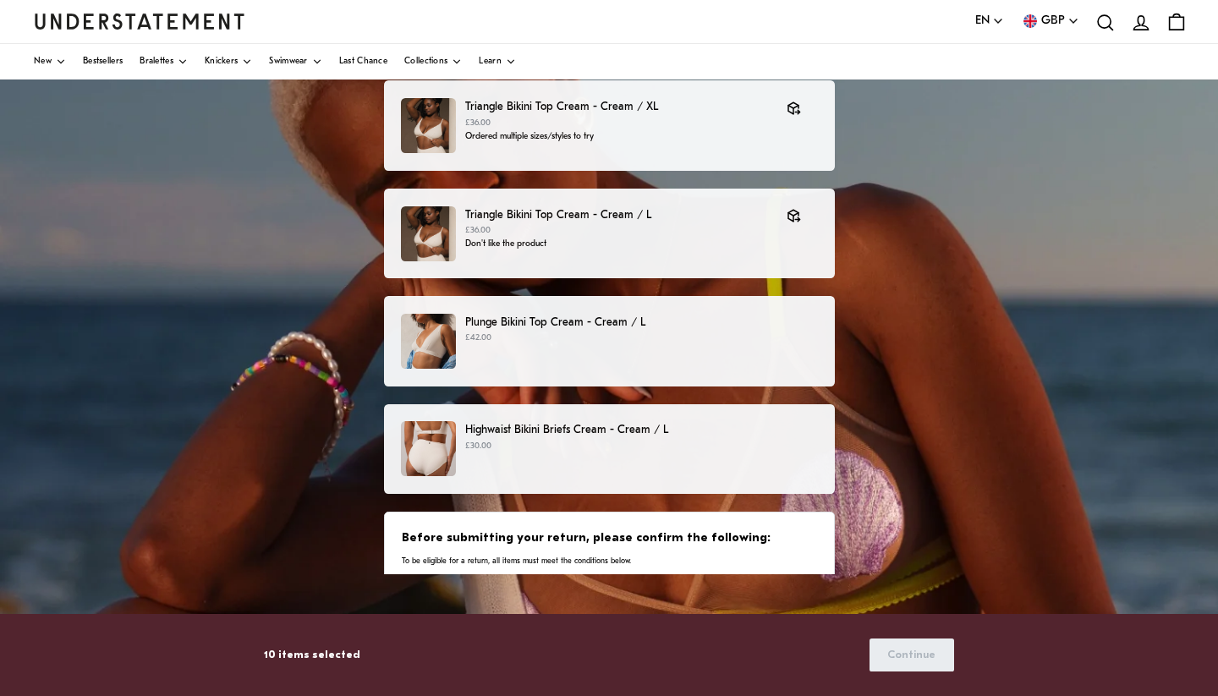
click at [739, 451] on p "£30.00" at bounding box center [641, 447] width 352 height 14
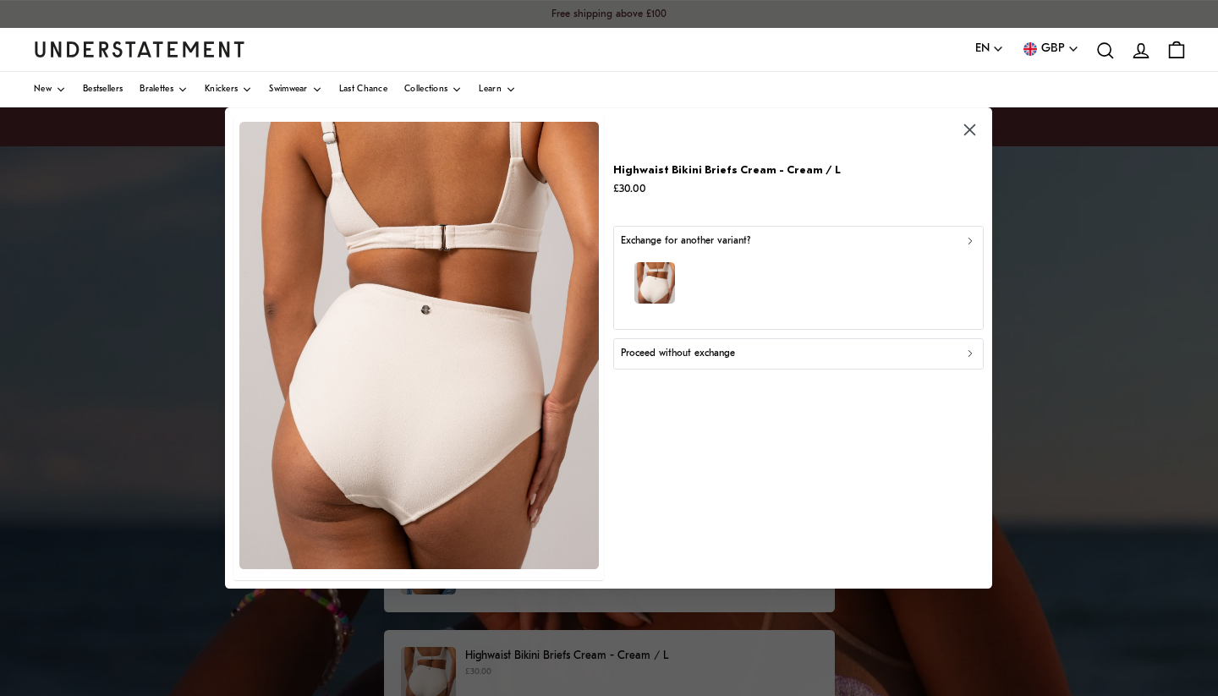
click at [685, 350] on p "Proceed without exchange" at bounding box center [678, 354] width 114 height 16
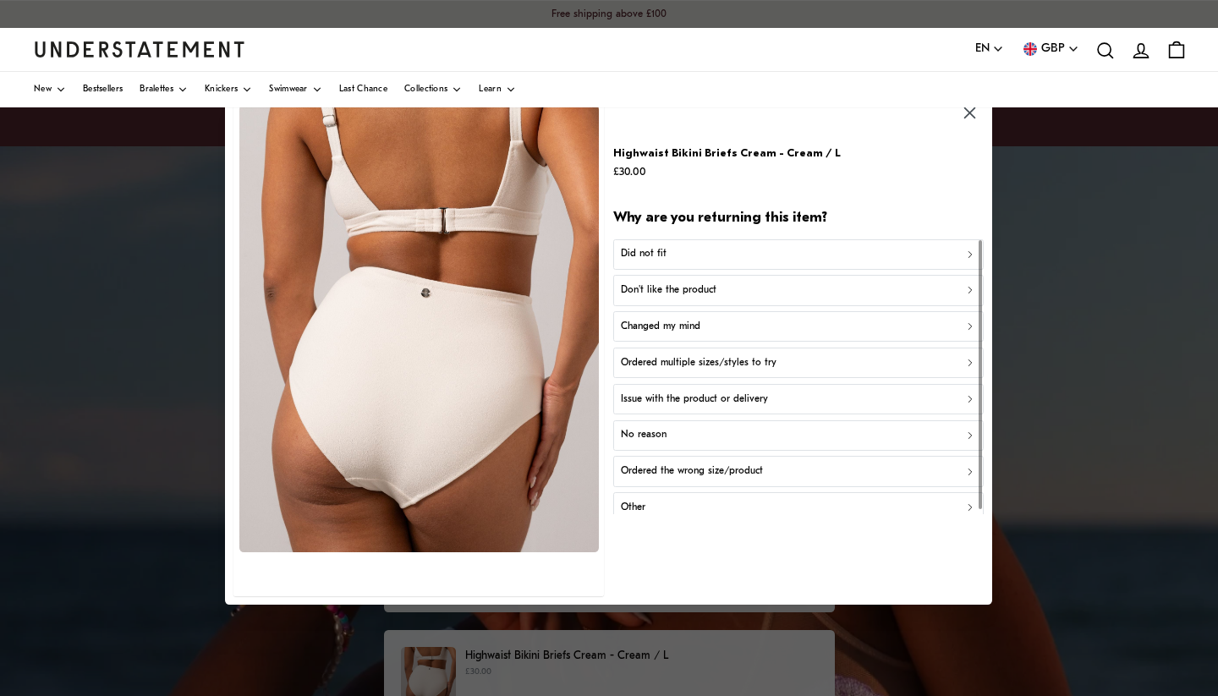
click at [672, 326] on p "Changed my mind" at bounding box center [660, 327] width 79 height 16
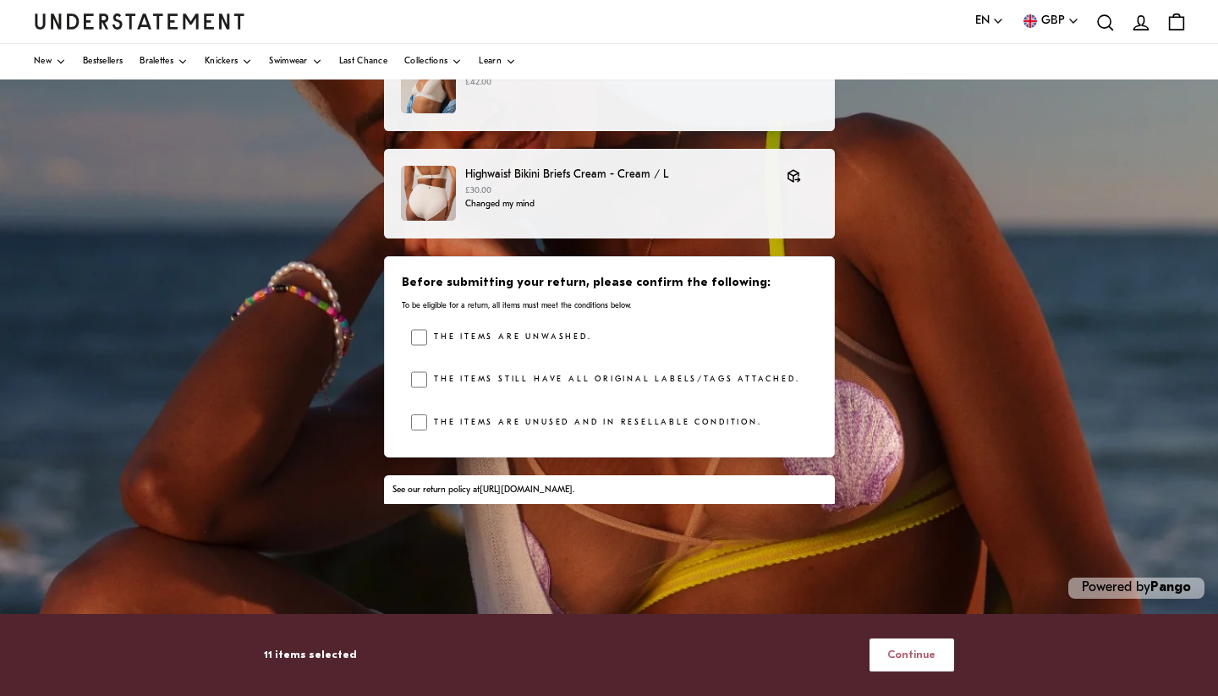
scroll to position [296, 0]
click at [945, 655] on button "Continue" at bounding box center [911, 654] width 85 height 33
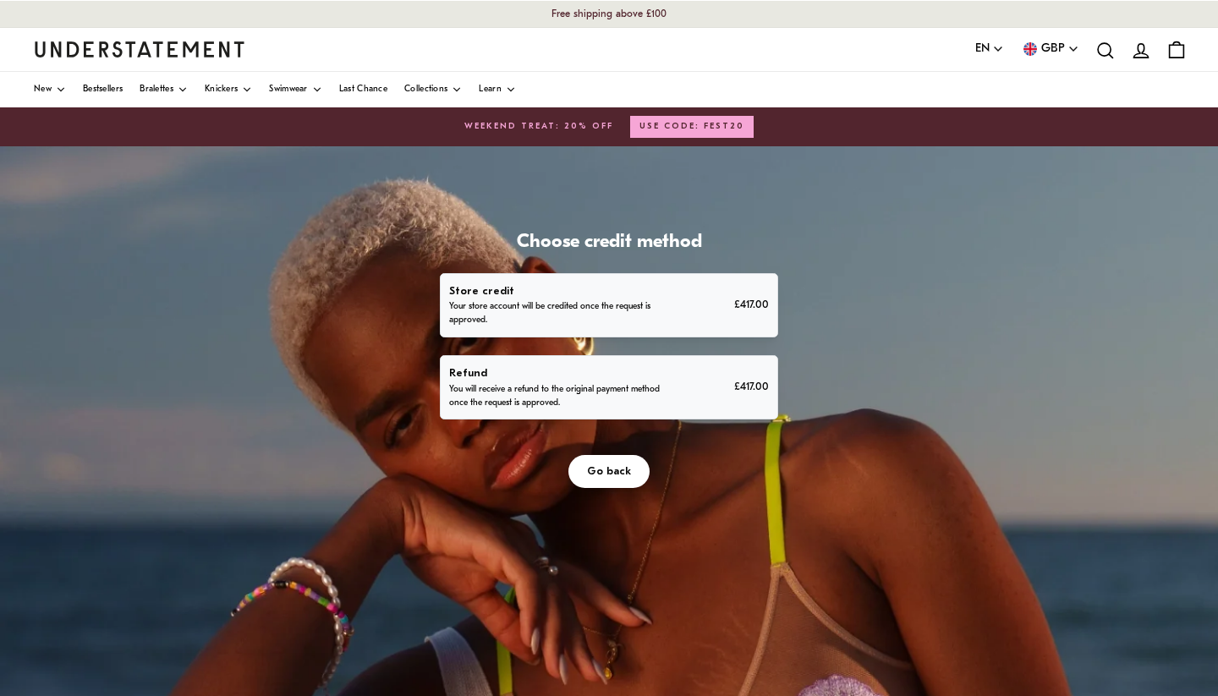
click at [649, 386] on p "You will receive a refund to the original payment method once the request is ap…" at bounding box center [556, 396] width 214 height 27
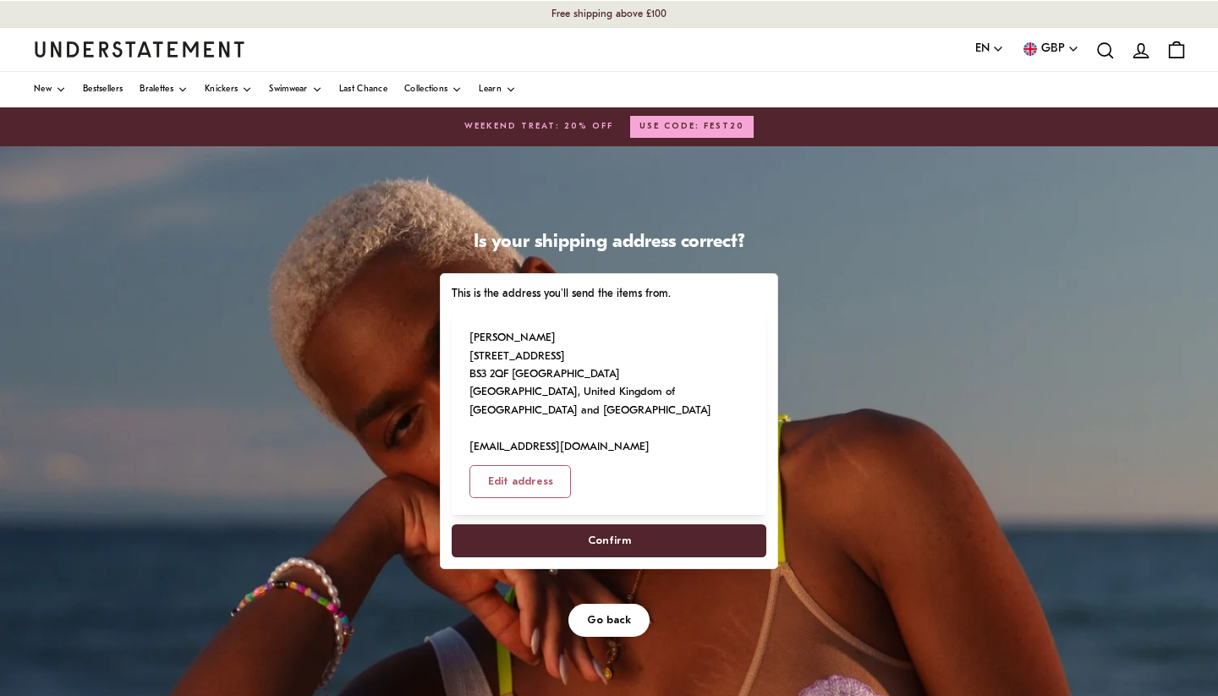
click at [682, 535] on span "Confirm" at bounding box center [608, 540] width 277 height 31
select select "**"
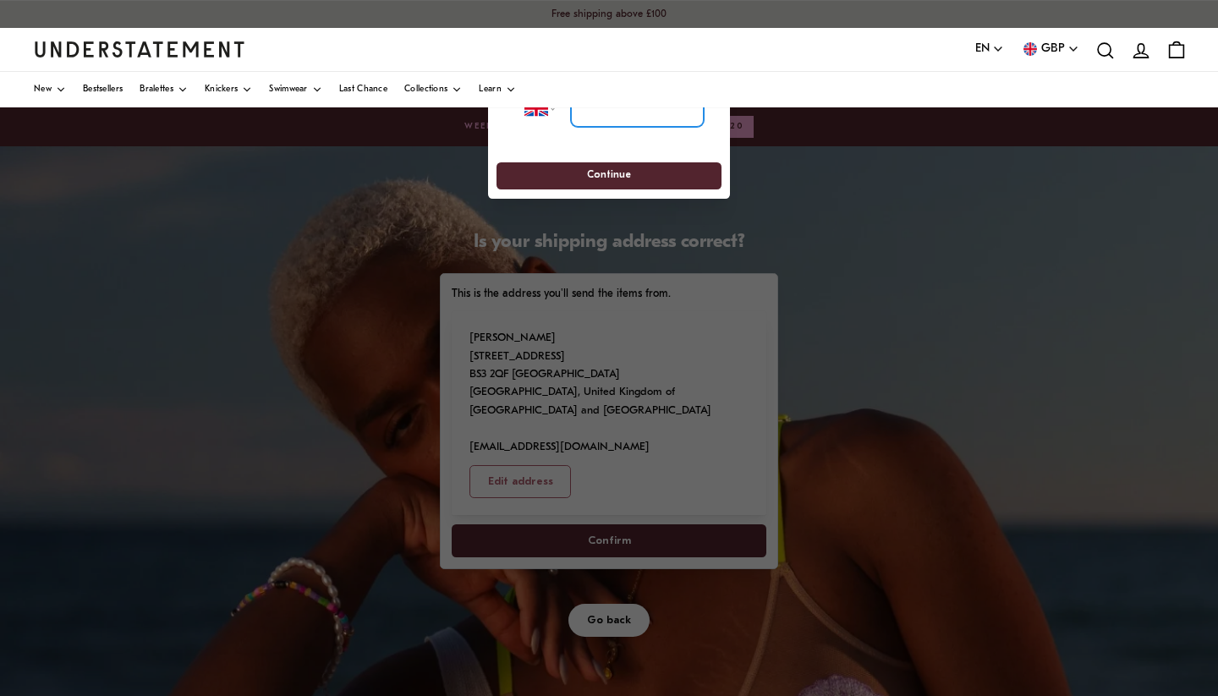
click at [593, 111] on input "tel" at bounding box center [637, 108] width 133 height 37
type input "**********"
click at [639, 177] on span "Continue" at bounding box center [609, 176] width 194 height 26
drag, startPoint x: 718, startPoint y: 132, endPoint x: 716, endPoint y: 183, distance: 51.6
click at [716, 185] on div "**********" at bounding box center [609, 136] width 242 height 126
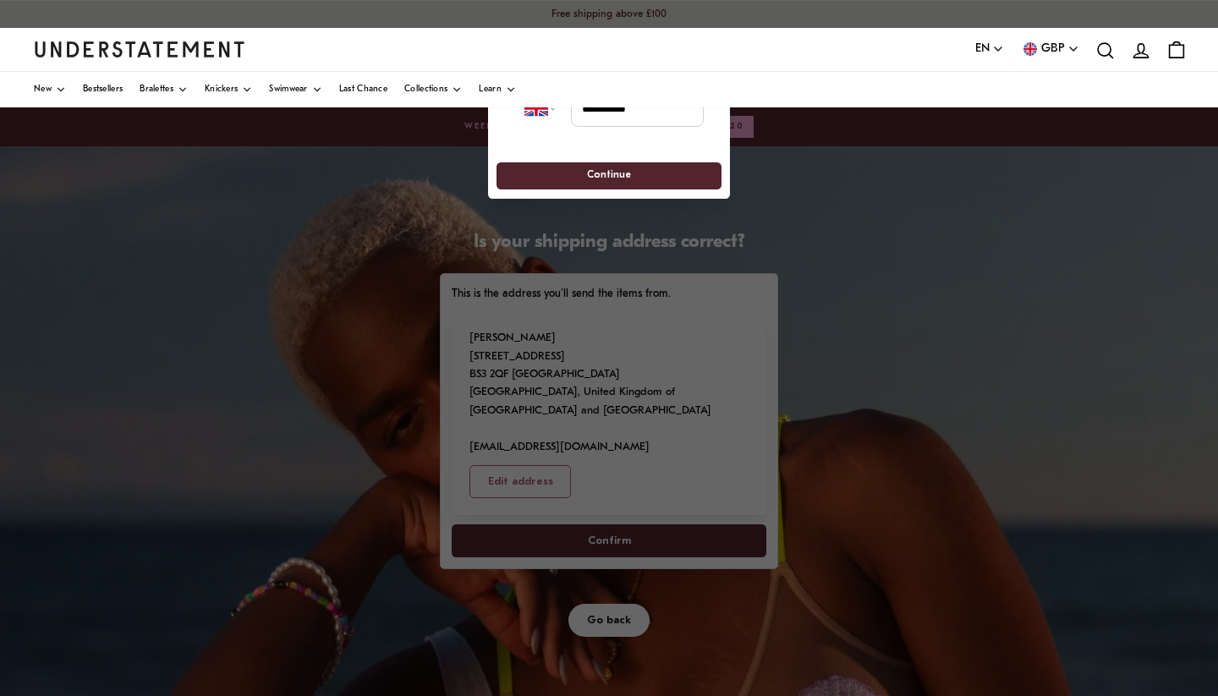
click at [656, 180] on span "Continue" at bounding box center [609, 176] width 194 height 26
click at [660, 548] on div at bounding box center [609, 348] width 1218 height 696
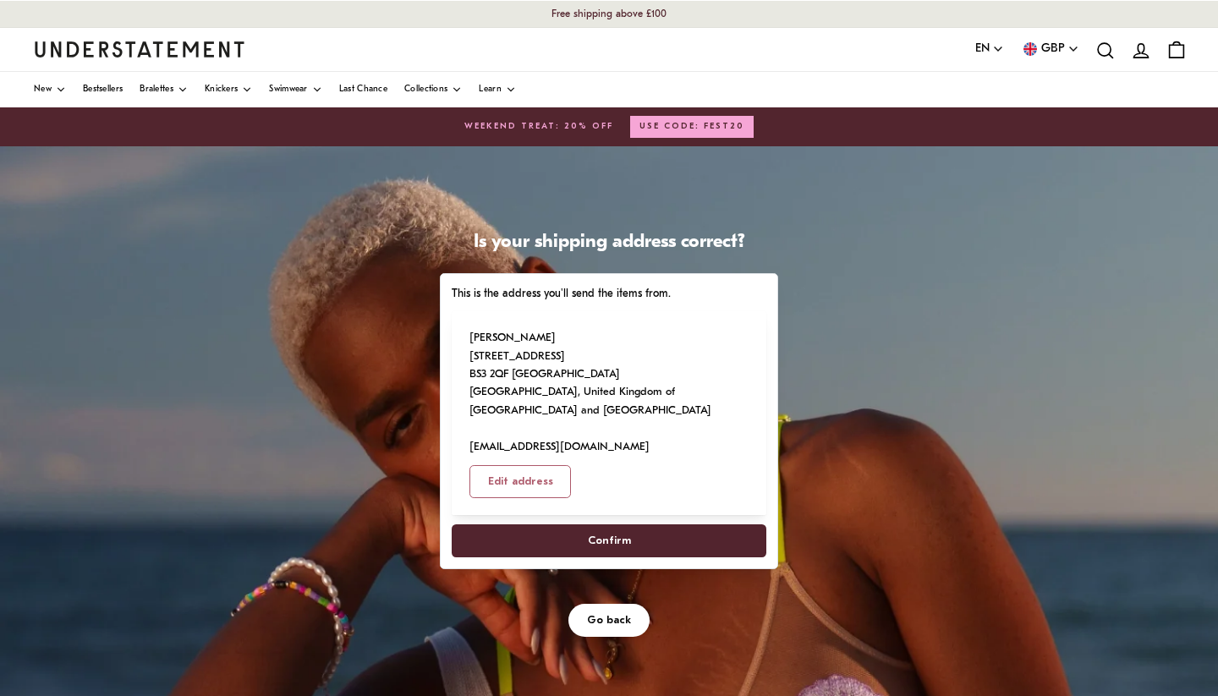
click at [624, 535] on span "Confirm" at bounding box center [609, 540] width 43 height 31
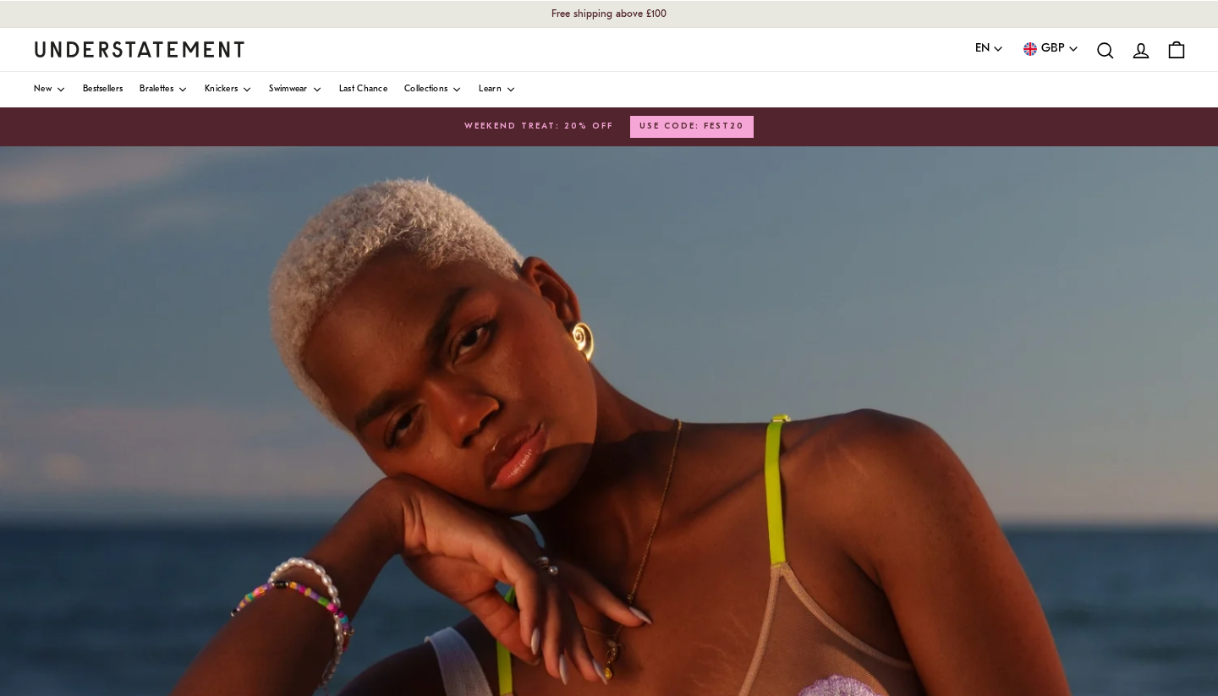
click at [610, 532] on div "Is your shipping address correct? This is the address you'll send the items fro…" at bounding box center [609, 434] width 356 height 406
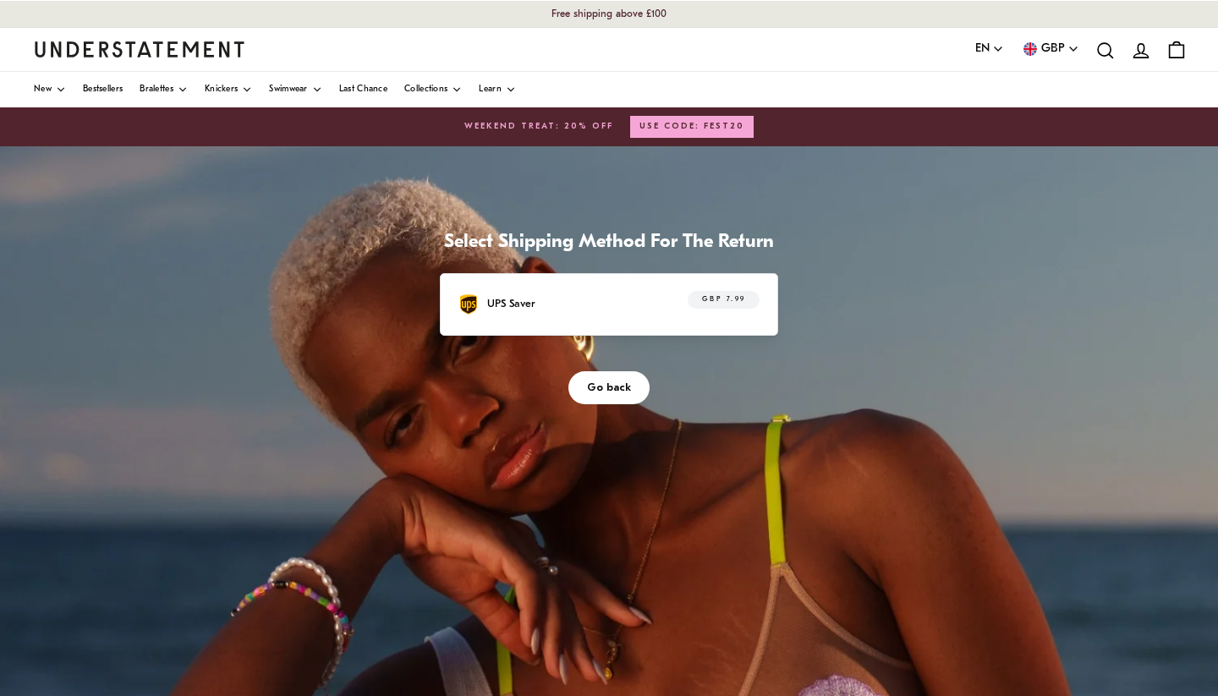
click at [556, 298] on div "UPS Saver GBP 7.99" at bounding box center [608, 304] width 301 height 26
click at [724, 303] on span "GBP 7.99" at bounding box center [724, 300] width 44 height 17
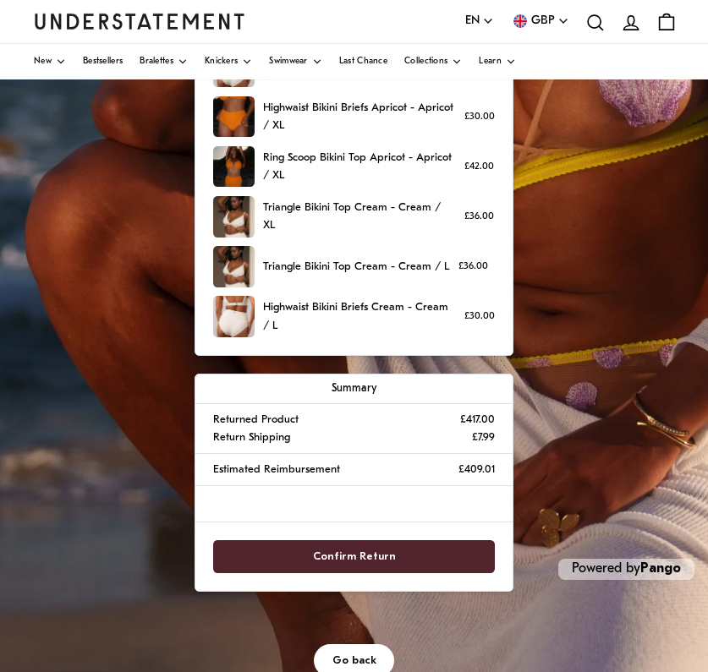
scroll to position [524, 0]
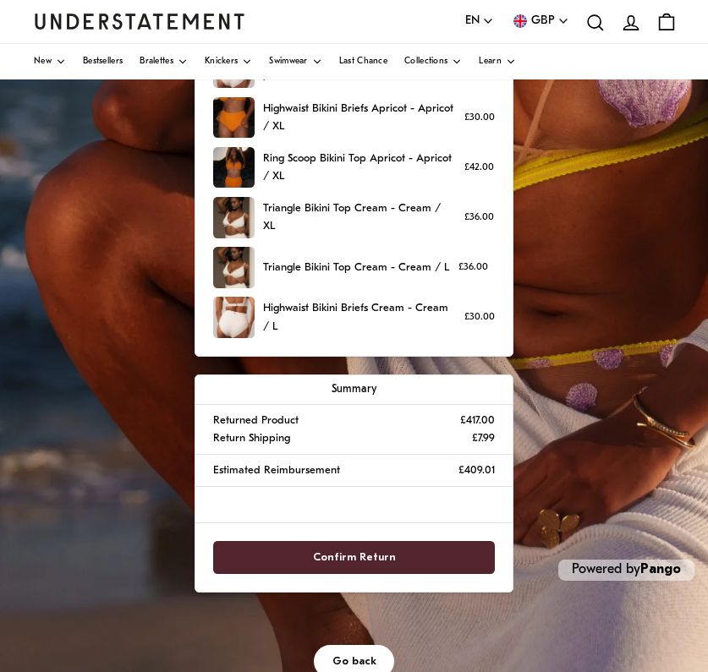
click at [365, 646] on span "Go back" at bounding box center [354, 661] width 44 height 31
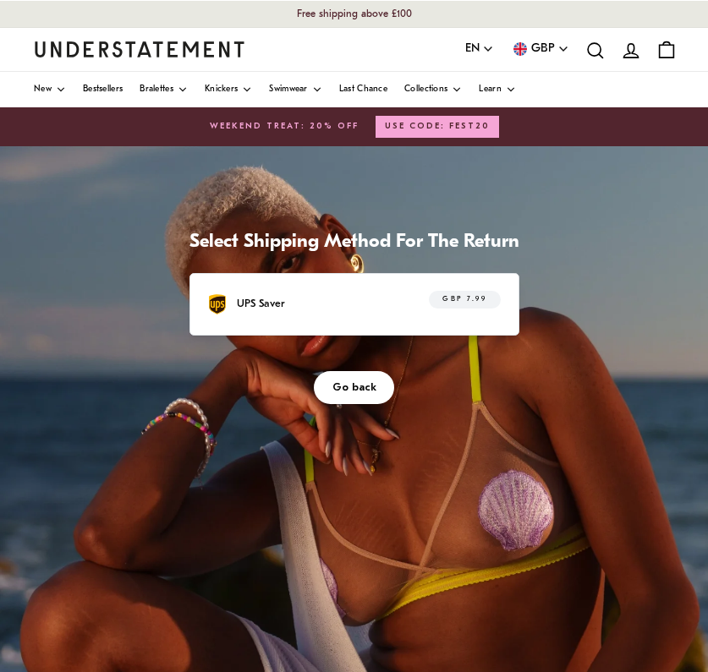
click at [352, 387] on span "Go back" at bounding box center [354, 387] width 44 height 31
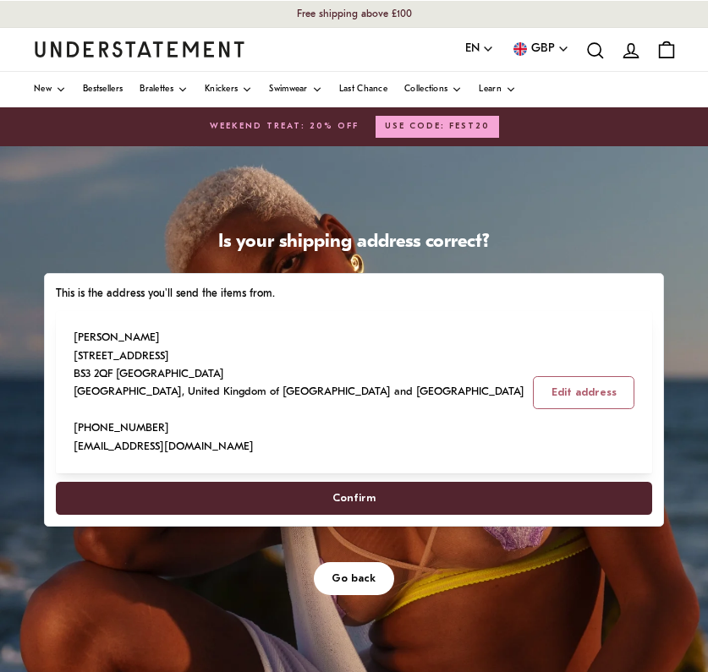
click at [363, 493] on span "Confirm" at bounding box center [353, 498] width 43 height 31
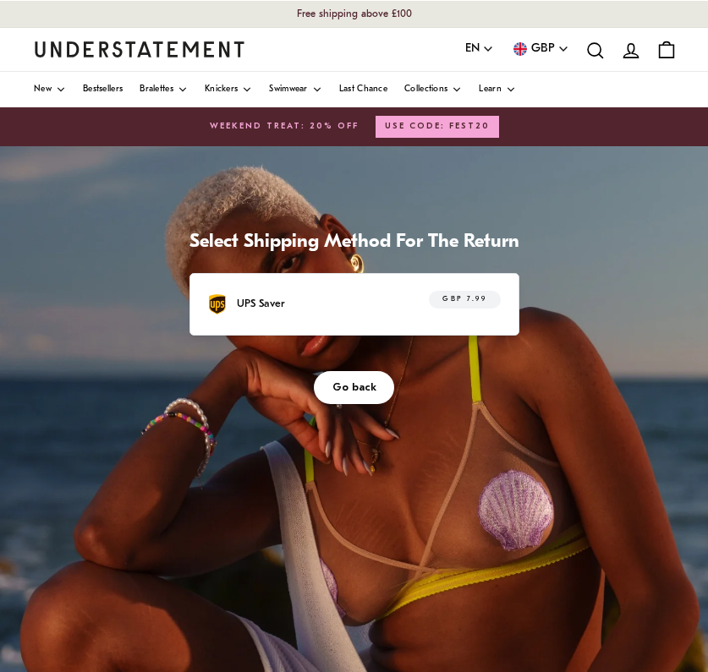
click at [475, 300] on span "GBP 7.99" at bounding box center [464, 300] width 44 height 17
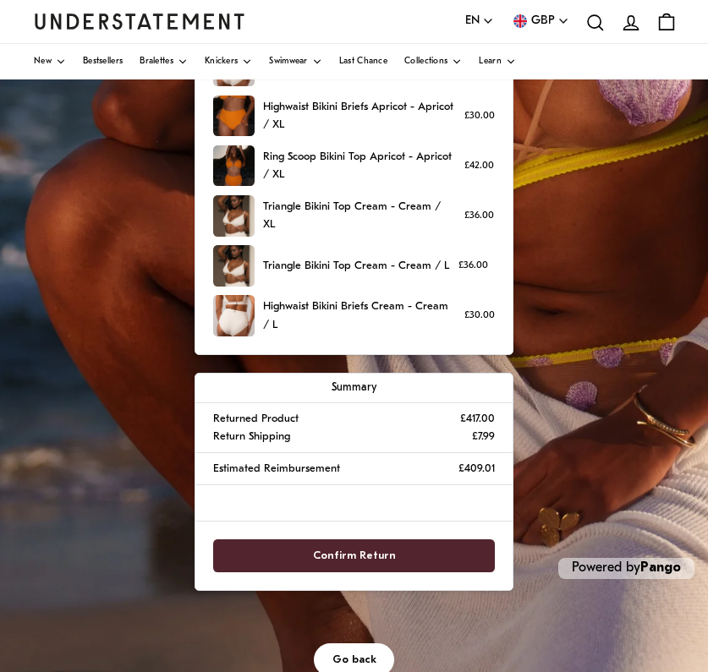
scroll to position [524, 0]
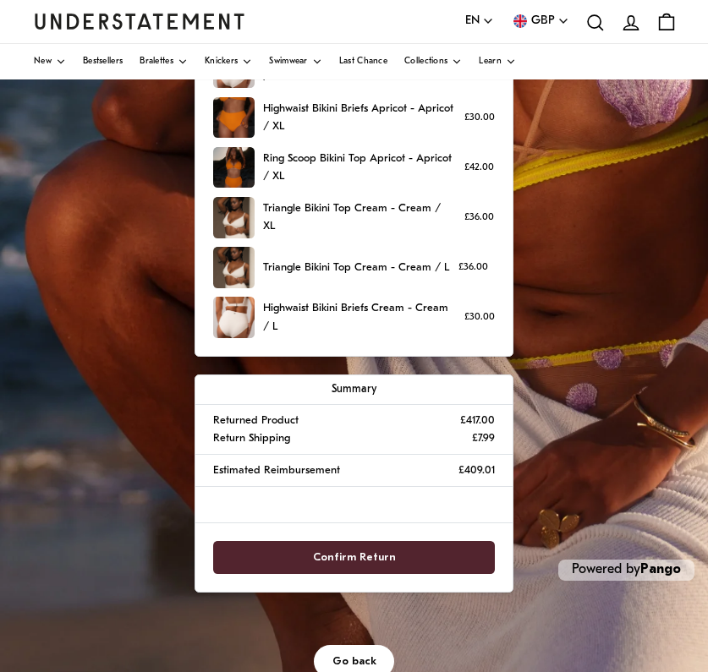
click at [359, 547] on span "Confirm Return" at bounding box center [354, 557] width 83 height 31
click at [394, 544] on span "Confirm Return" at bounding box center [354, 557] width 244 height 31
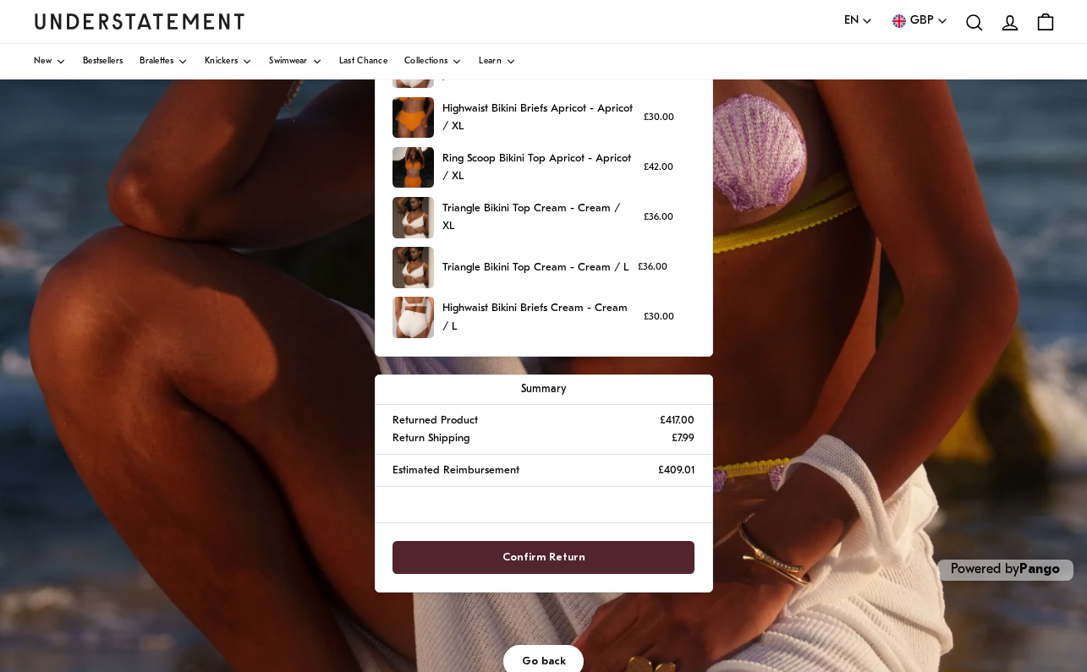
click at [579, 549] on span "Confirm Return" at bounding box center [543, 557] width 83 height 31
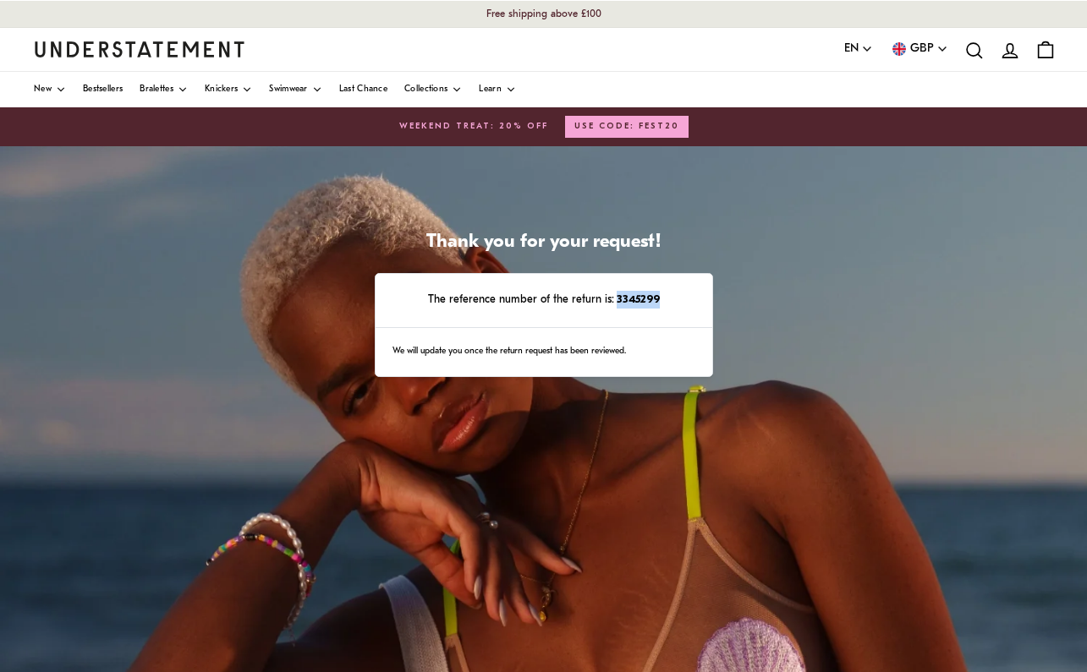
drag, startPoint x: 618, startPoint y: 299, endPoint x: 698, endPoint y: 300, distance: 80.3
click at [698, 300] on div "The reference number of the return is: 3345299" at bounding box center [543, 301] width 337 height 54
copy strong "3345299"
click at [743, 313] on div "Thank you for your request! The reference number of the return is: 3345299 We w…" at bounding box center [543, 569] width 1087 height 846
